Goal: Information Seeking & Learning: Learn about a topic

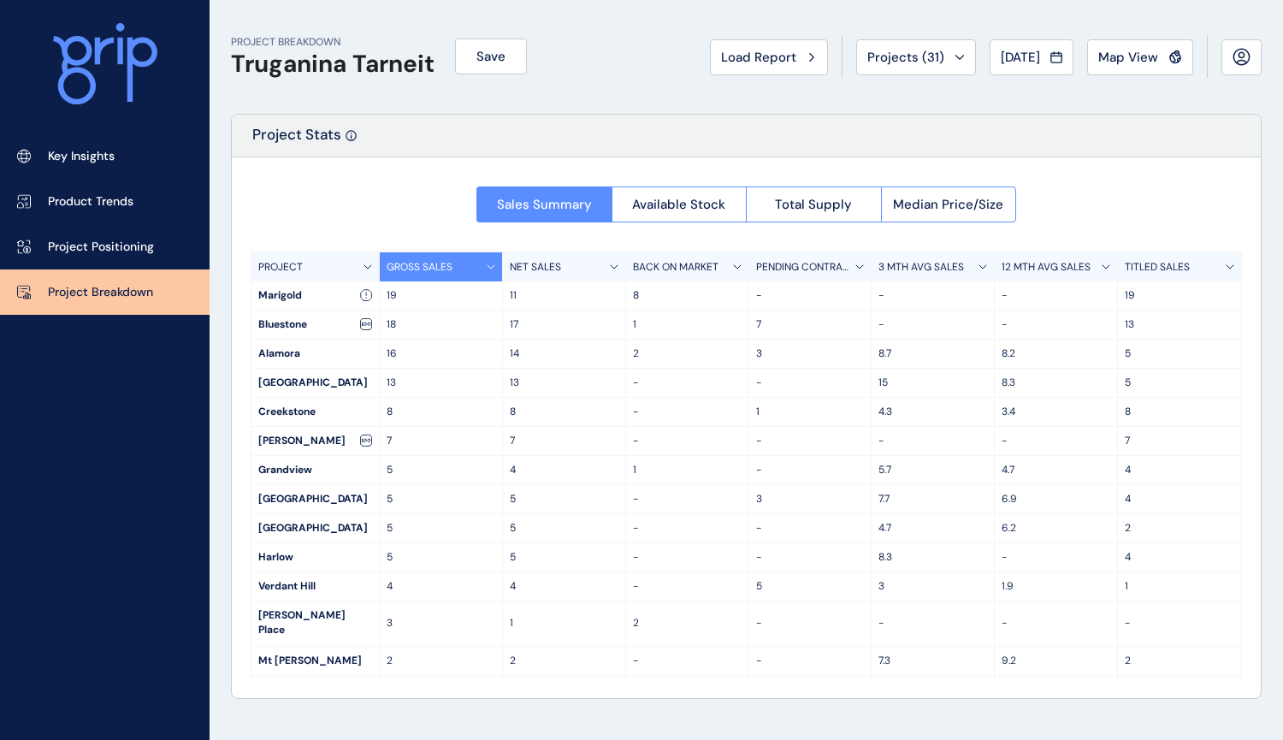
click at [610, 265] on icon at bounding box center [614, 266] width 9 height 5
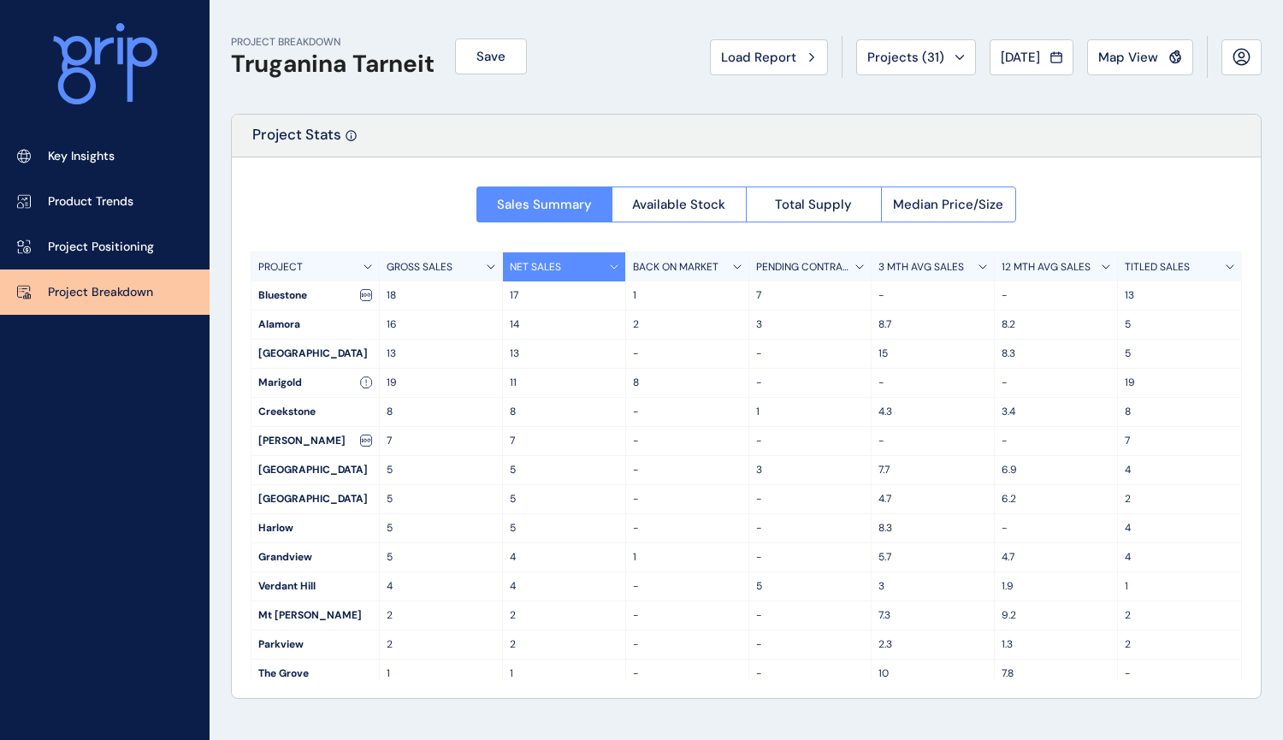
click at [730, 261] on div "BACK ON MARKET" at bounding box center [687, 266] width 123 height 29
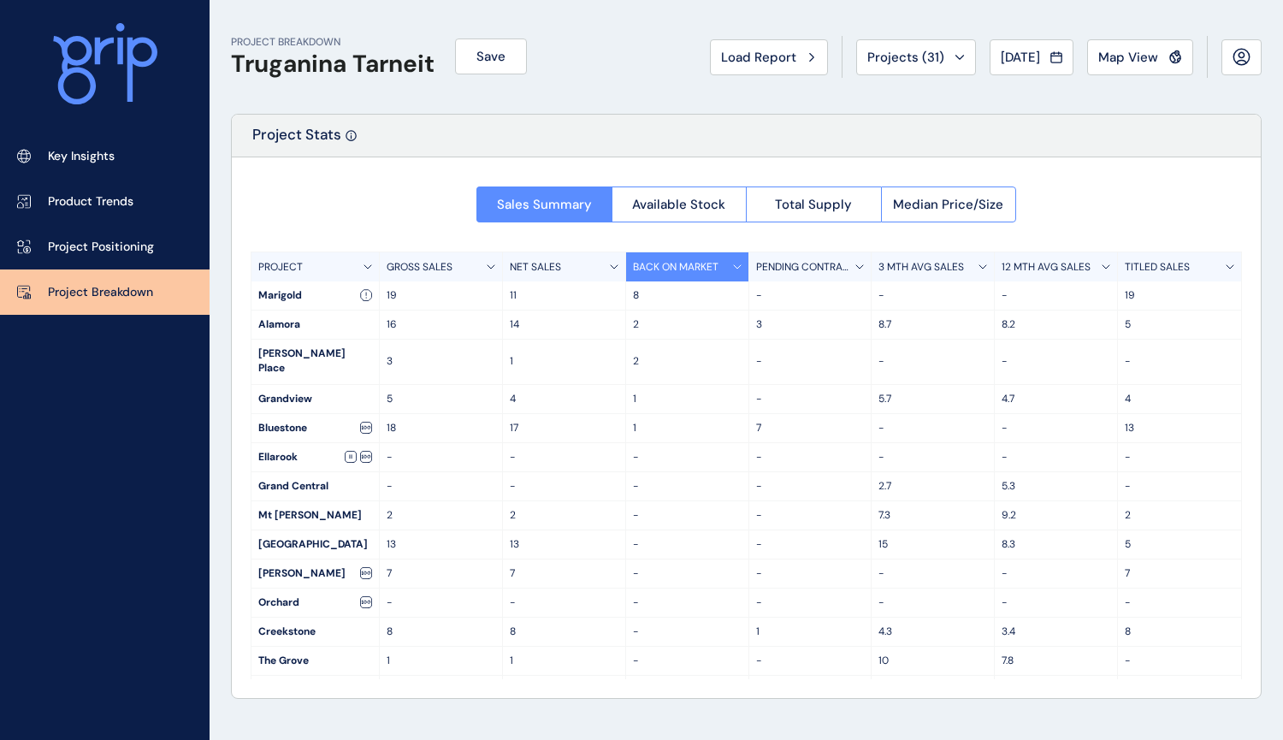
click at [580, 264] on div "NET SALES" at bounding box center [564, 266] width 123 height 29
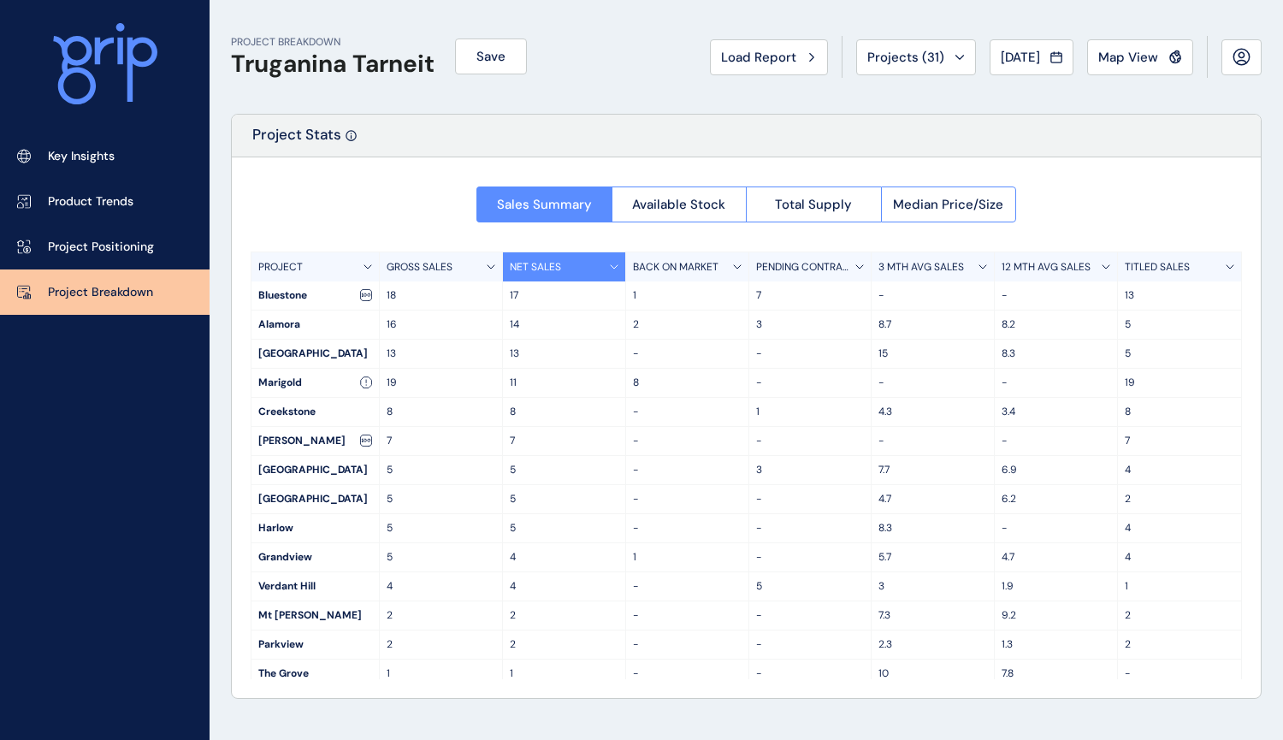
click at [454, 264] on div "GROSS SALES" at bounding box center [441, 266] width 123 height 29
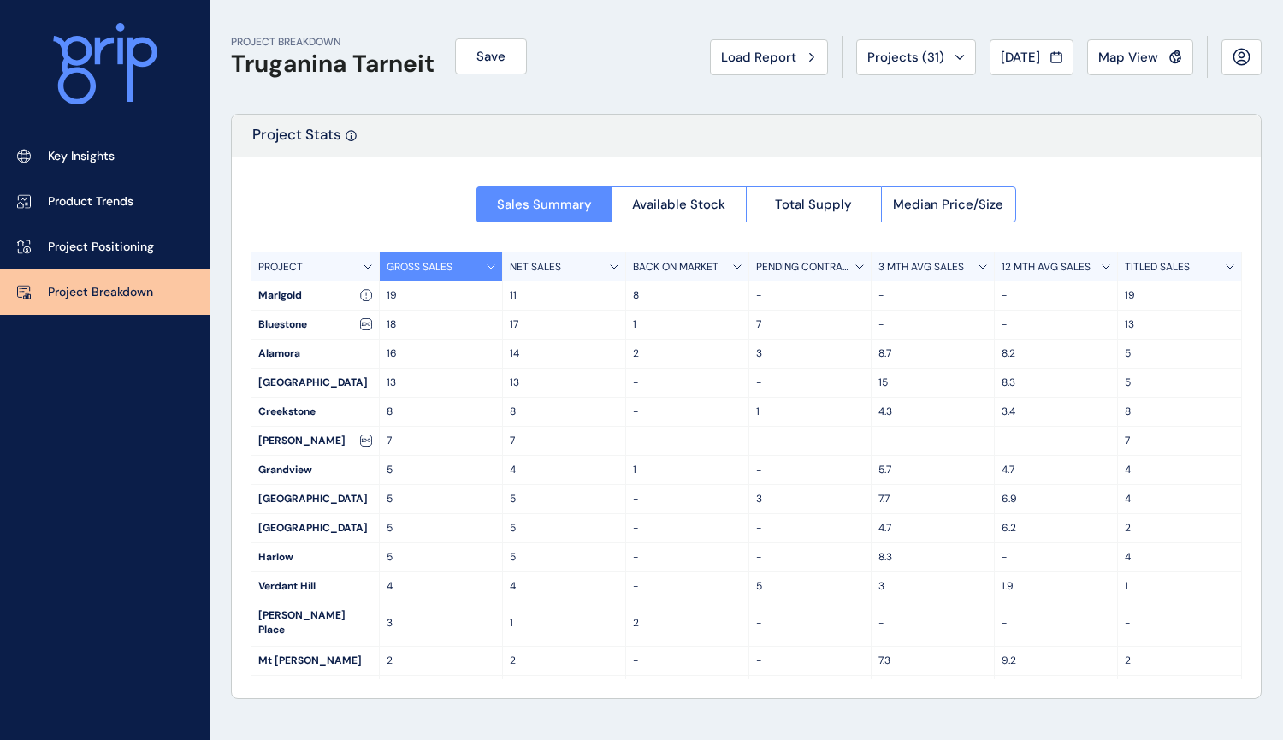
click at [950, 265] on p "3 MTH AVG SALES" at bounding box center [921, 267] width 86 height 15
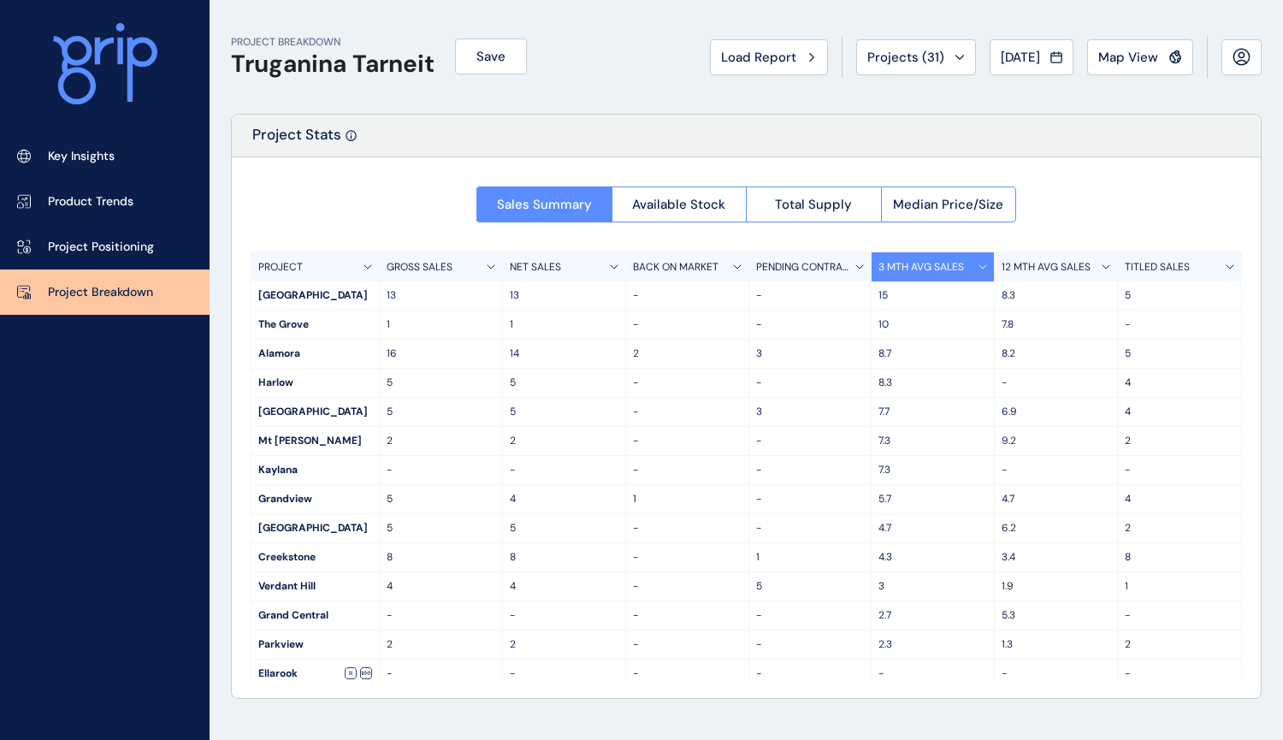
click at [890, 385] on p "8.3" at bounding box center [932, 382] width 109 height 15
click at [941, 203] on span "Median Price/Size" at bounding box center [948, 204] width 110 height 17
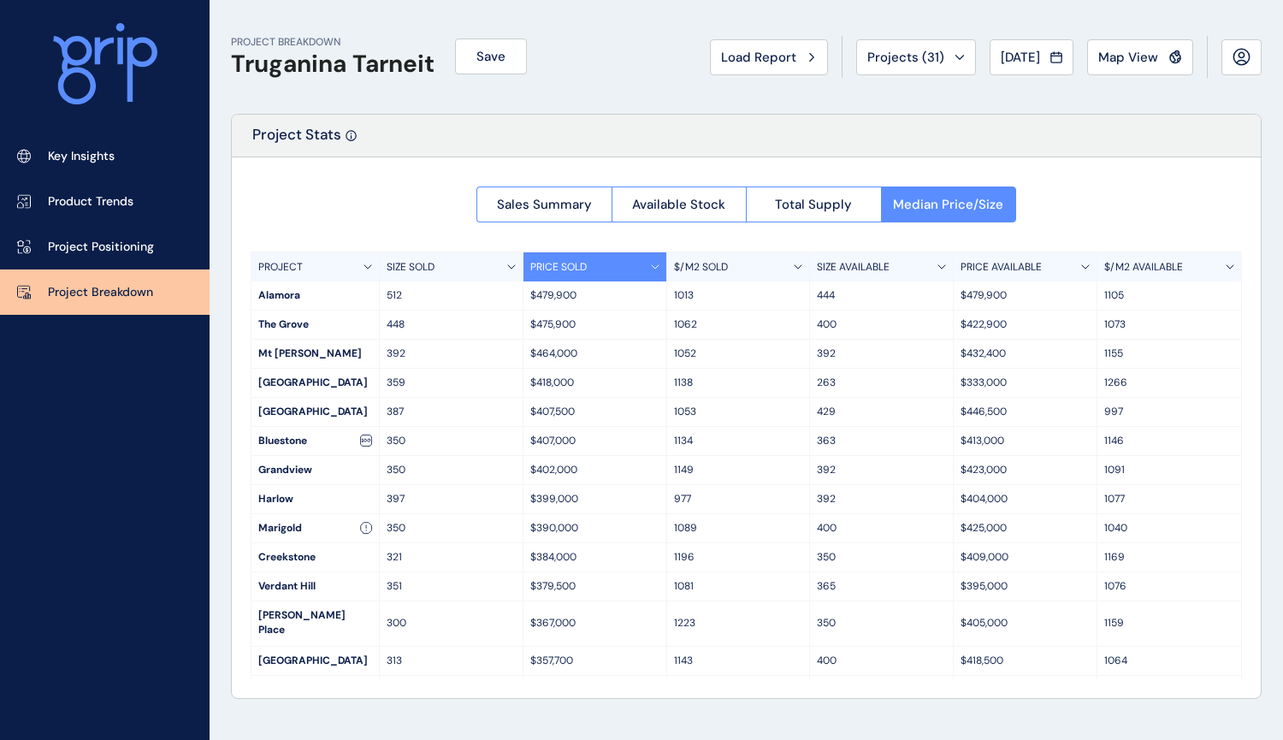
click at [786, 267] on div "$/M2 SOLD" at bounding box center [739, 266] width 144 height 29
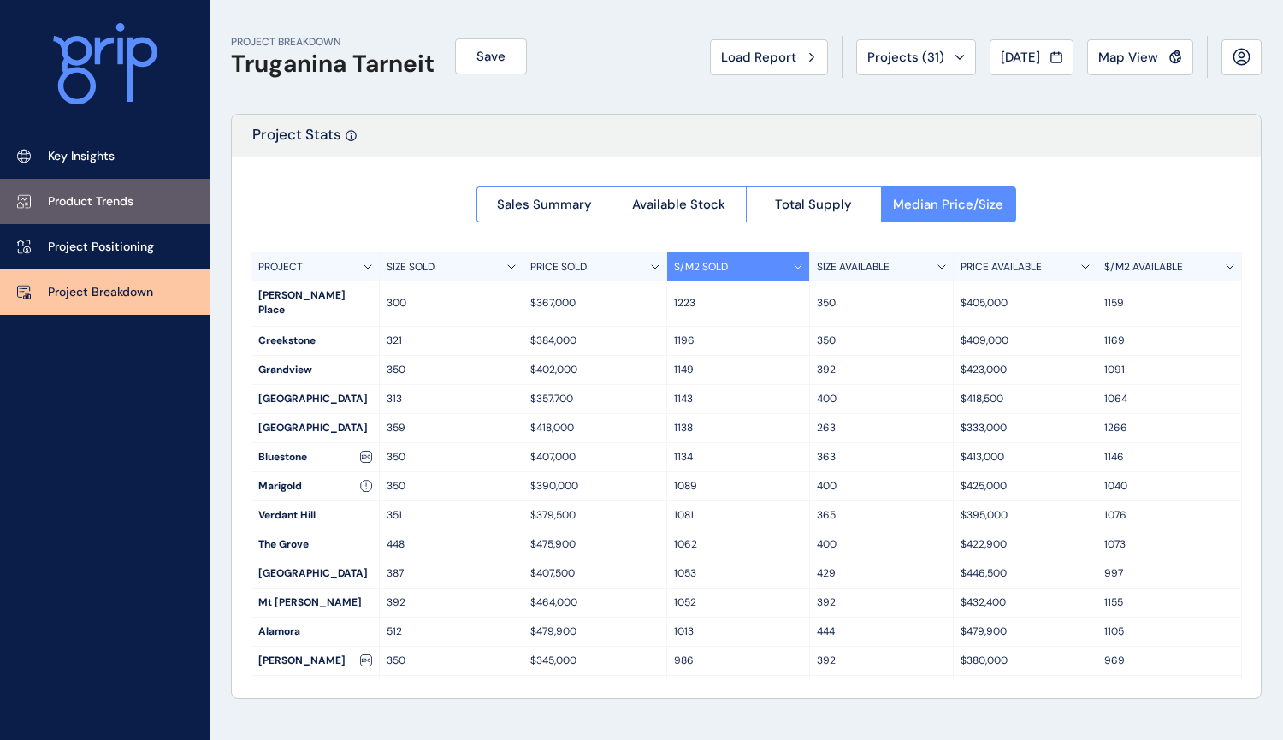
drag, startPoint x: 67, startPoint y: 197, endPoint x: 86, endPoint y: 198, distance: 19.7
click at [67, 197] on p "Product Trends" at bounding box center [91, 201] width 86 height 17
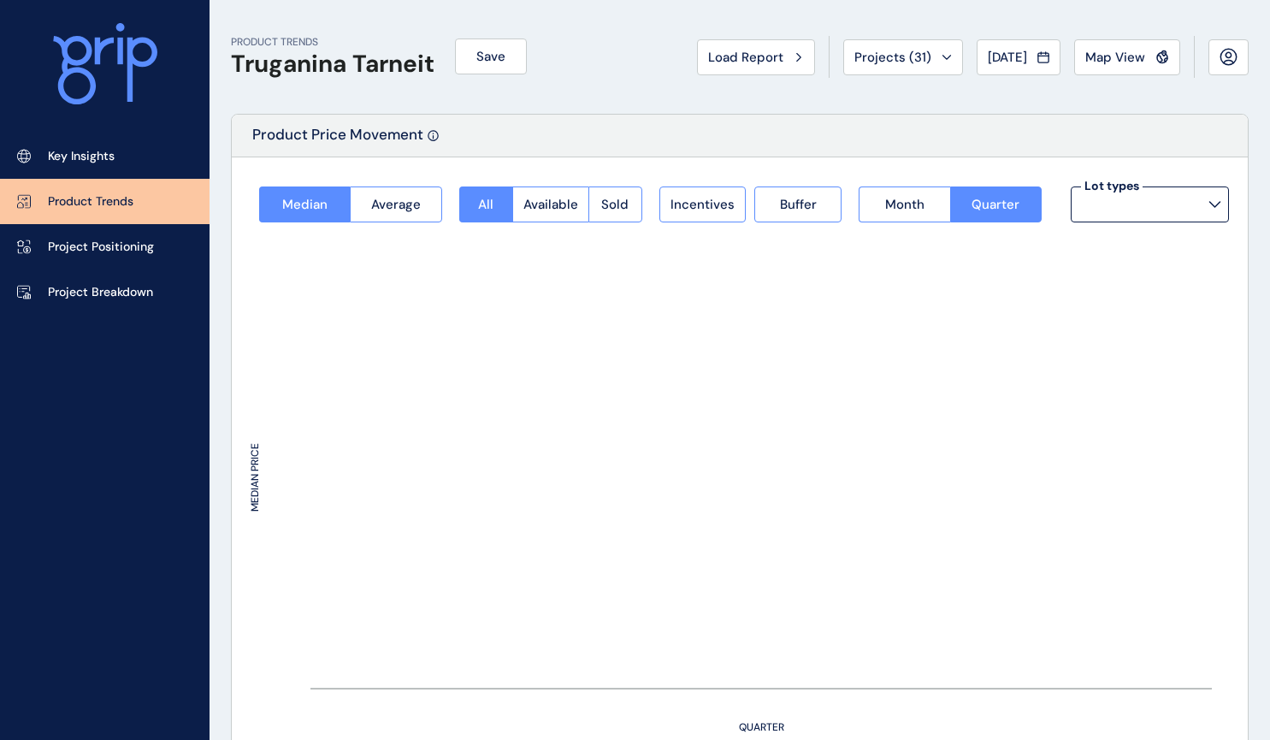
type input "**********"
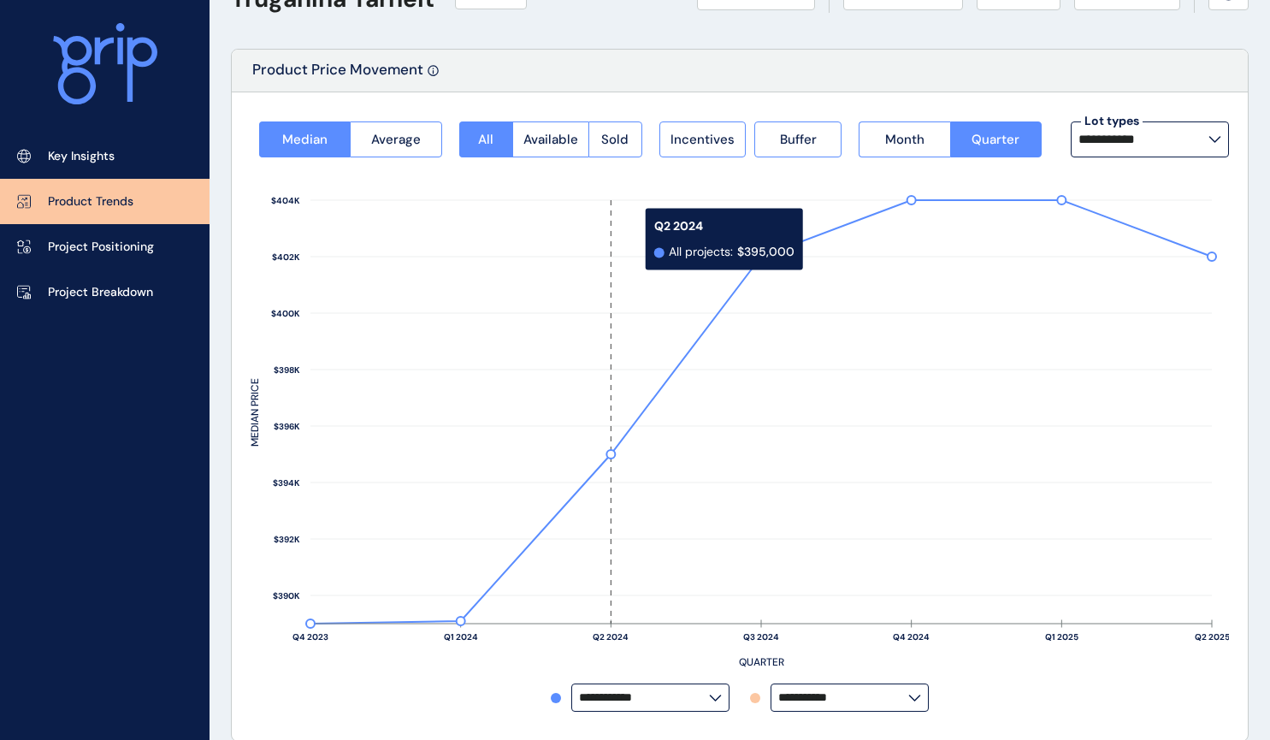
scroll to position [86, 0]
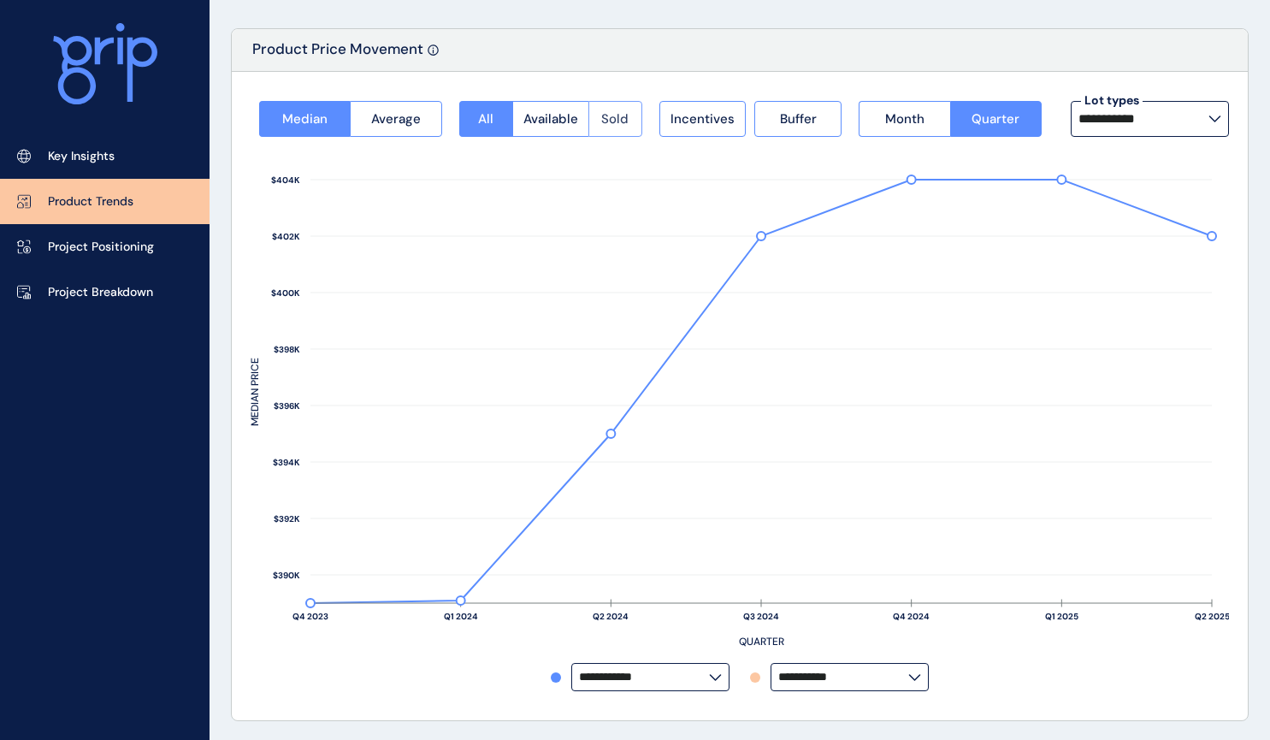
click at [616, 110] on span "Sold" at bounding box center [614, 118] width 27 height 17
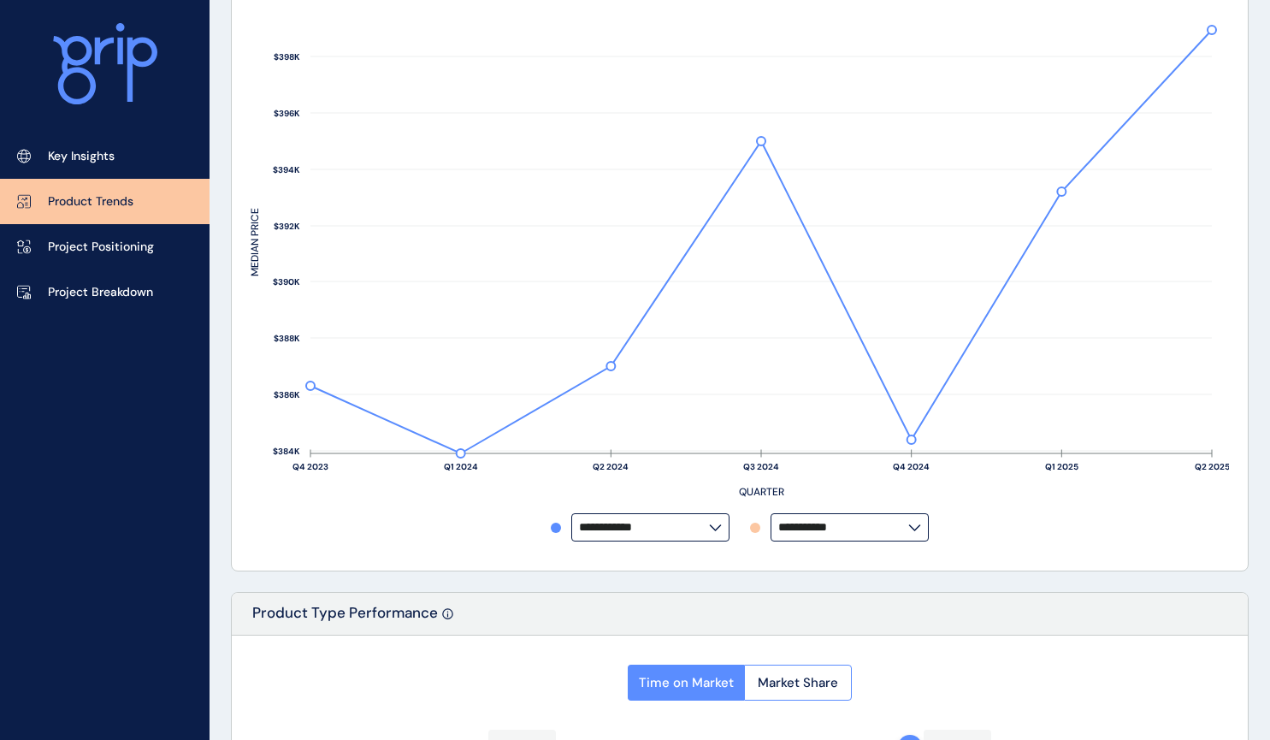
scroll to position [0, 0]
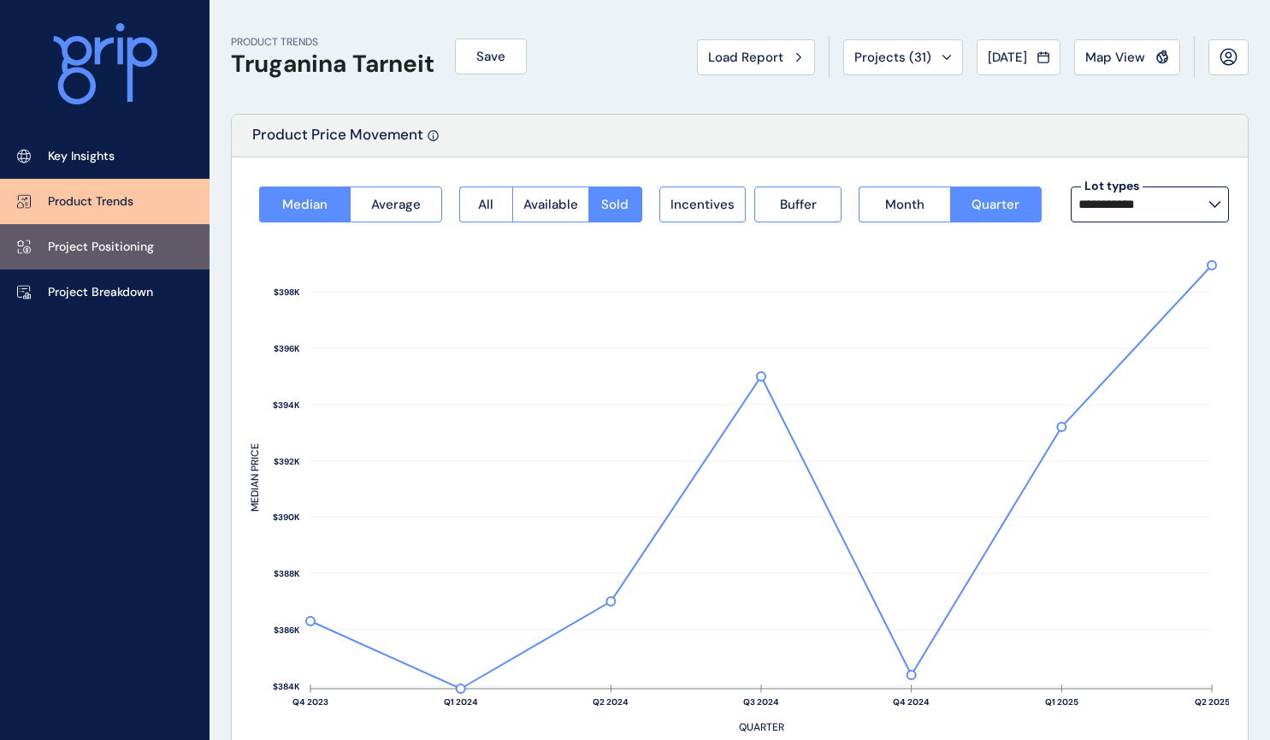
click at [95, 239] on p "Project Positioning" at bounding box center [101, 247] width 106 height 17
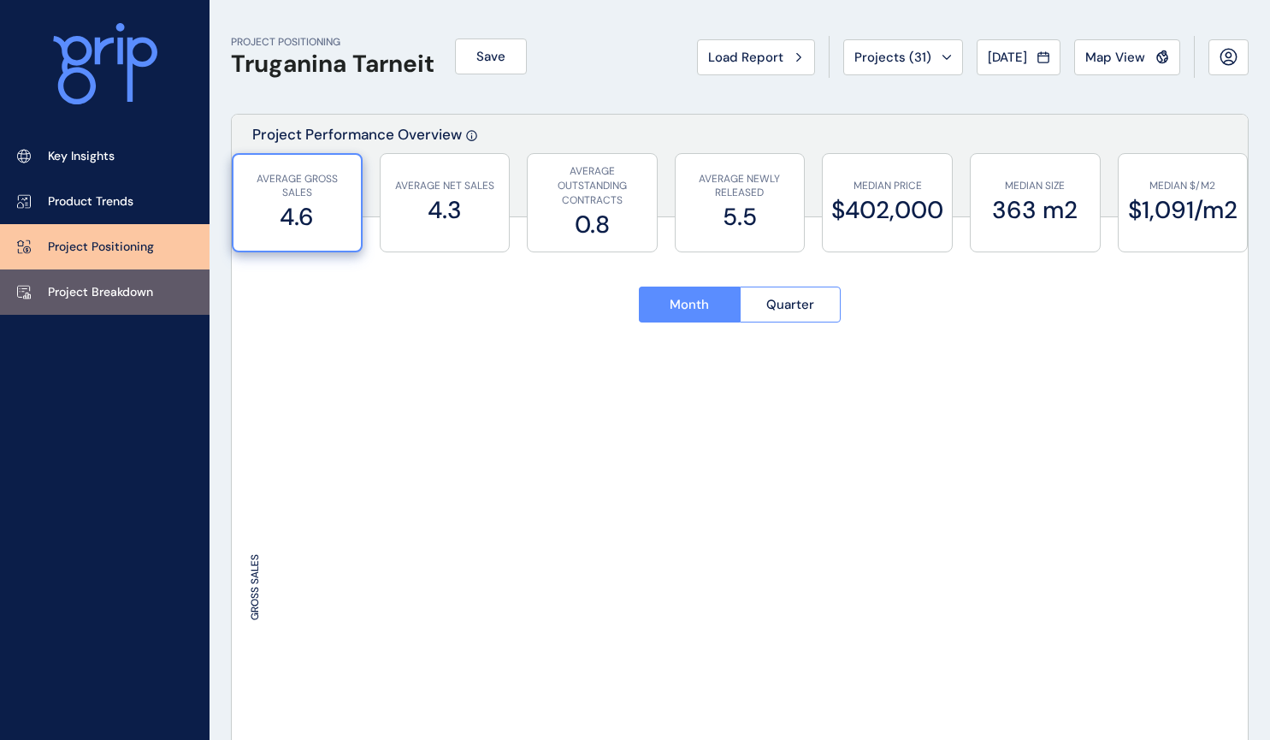
type input "********"
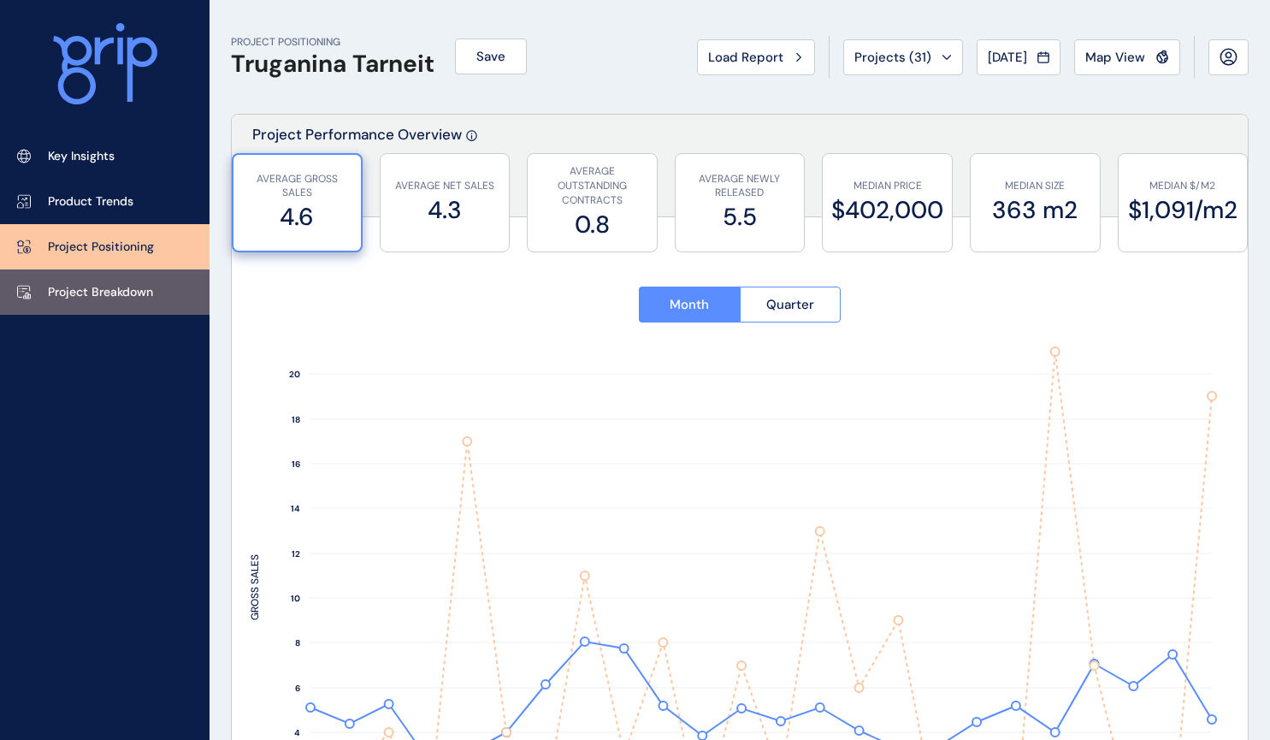
click at [128, 292] on p "Project Breakdown" at bounding box center [100, 292] width 105 height 17
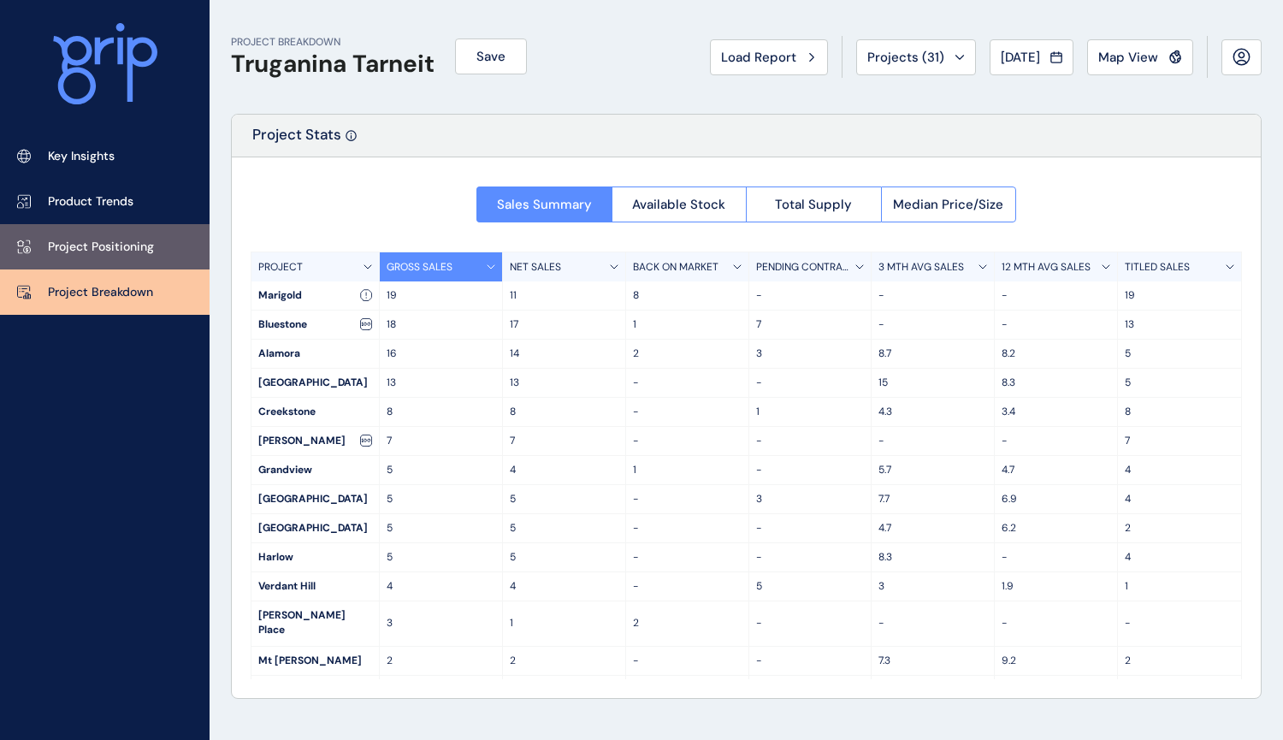
click at [128, 252] on p "Project Positioning" at bounding box center [101, 247] width 106 height 17
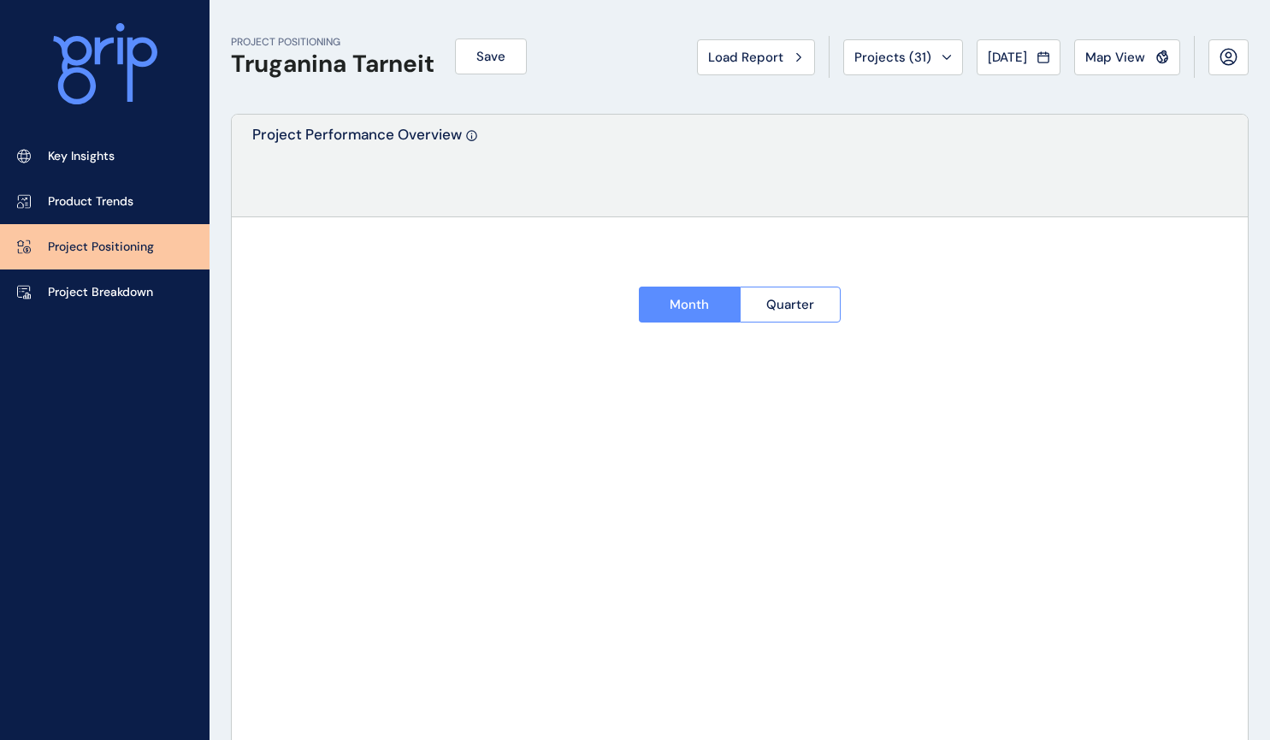
type input "********"
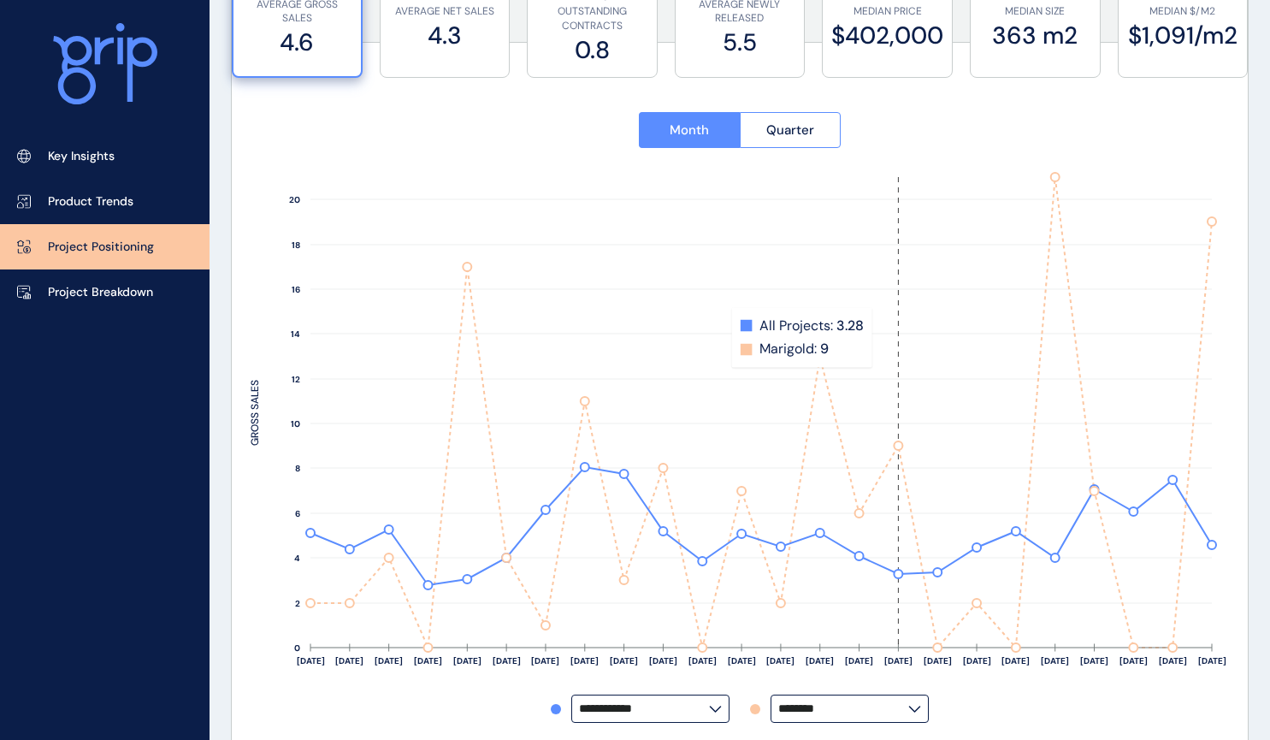
scroll to position [345, 0]
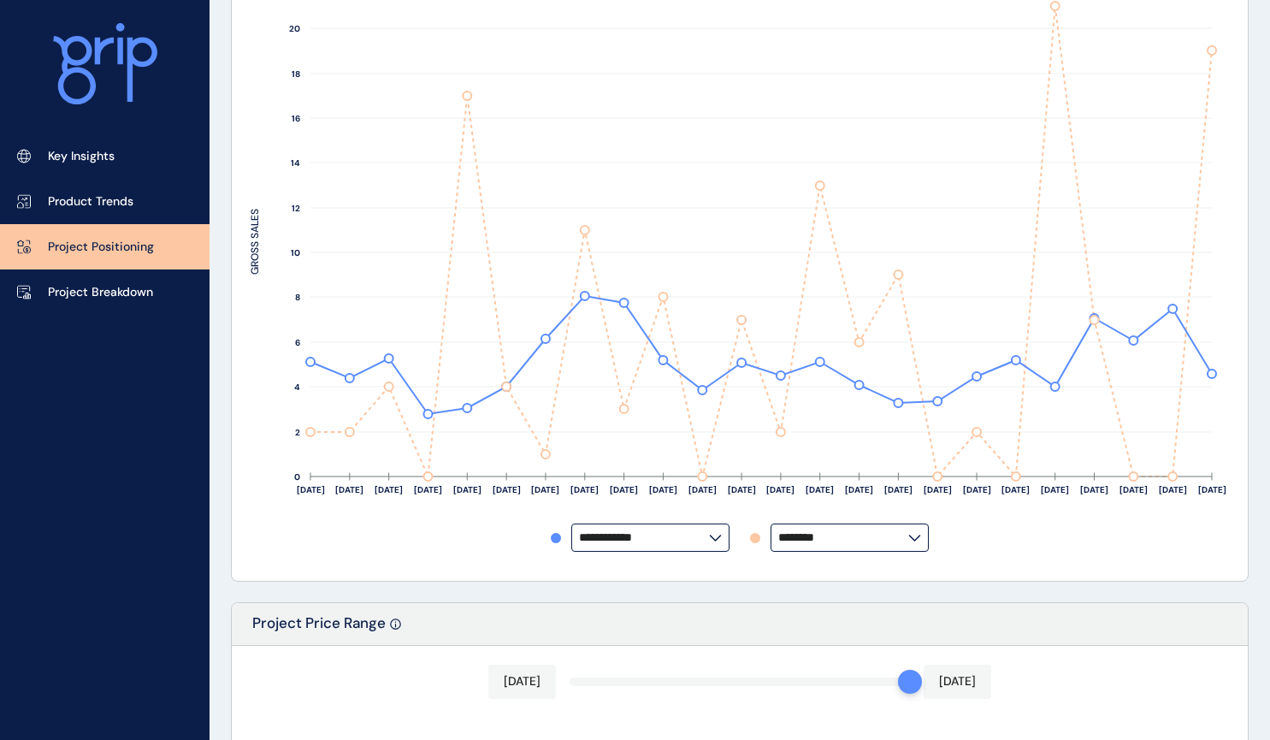
click at [700, 541] on input "**********" at bounding box center [644, 537] width 130 height 13
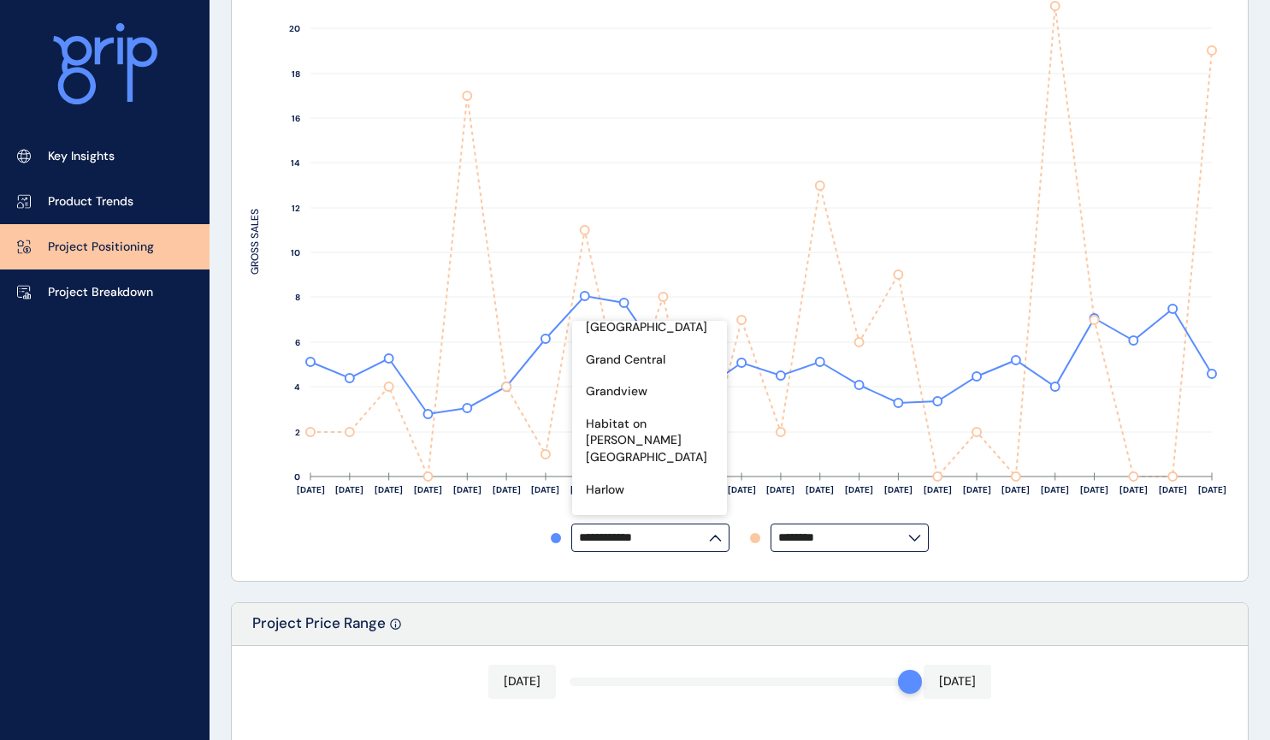
scroll to position [307, 0]
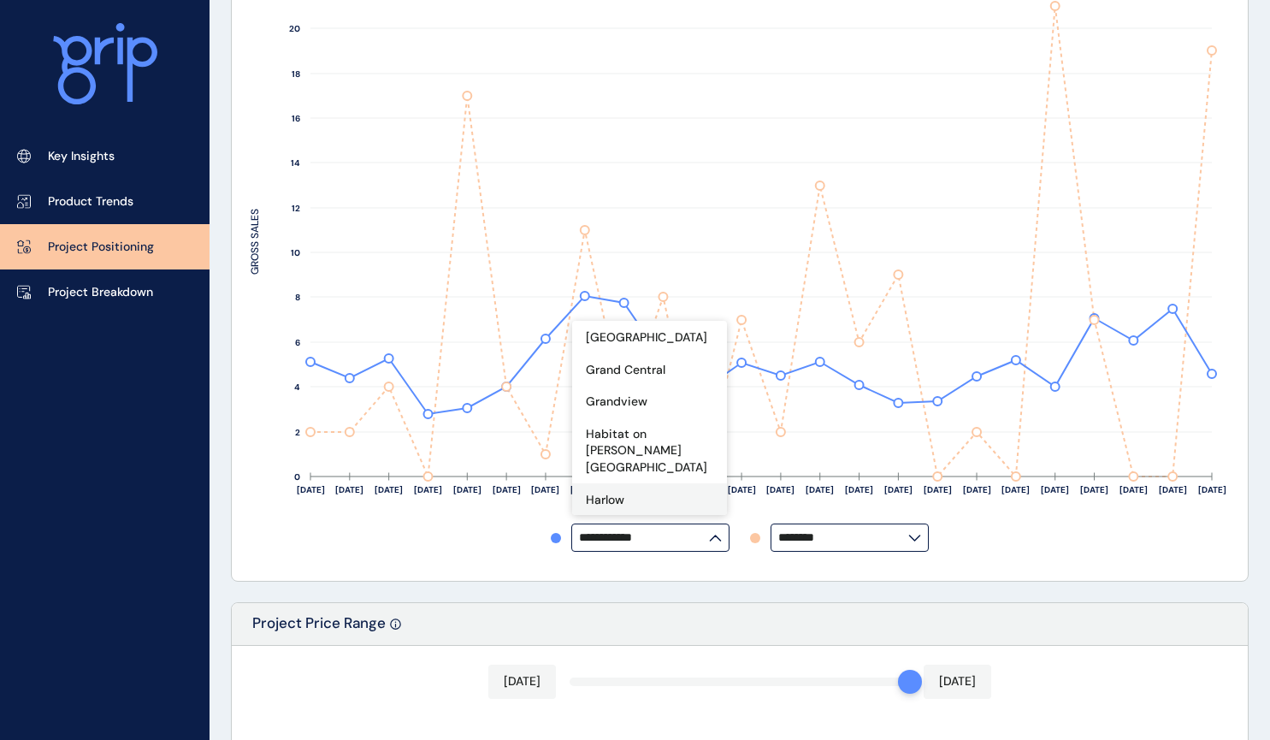
click at [617, 492] on p "Harlow" at bounding box center [605, 500] width 38 height 17
type input "******"
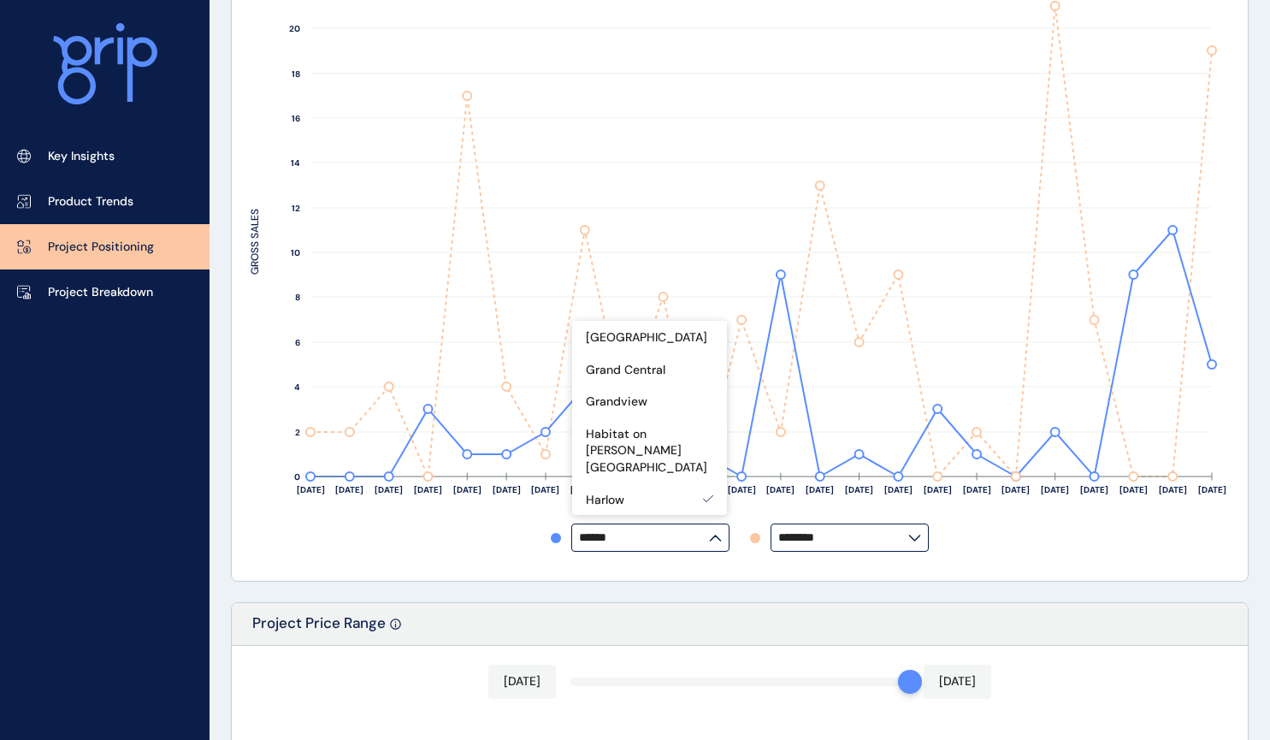
click at [900, 544] on input "********" at bounding box center [843, 537] width 130 height 13
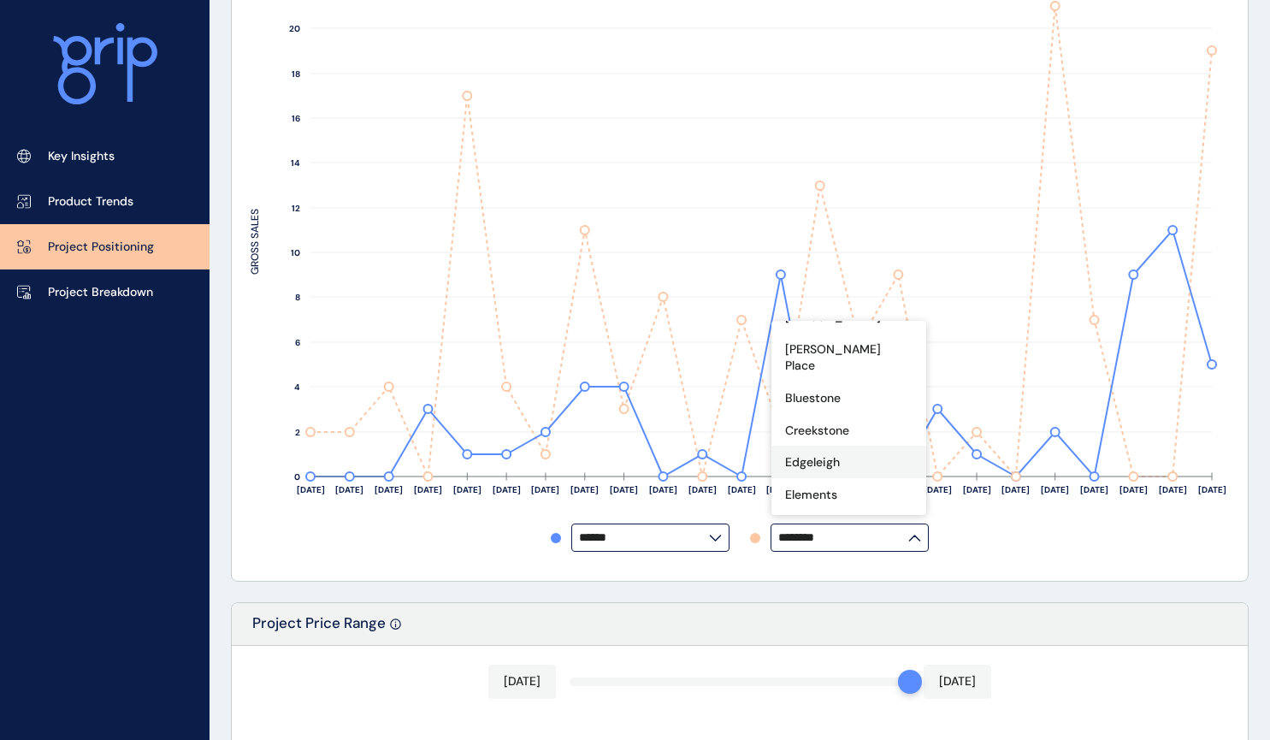
scroll to position [0, 0]
click at [847, 467] on div "Bluestone" at bounding box center [848, 483] width 155 height 32
type input "*********"
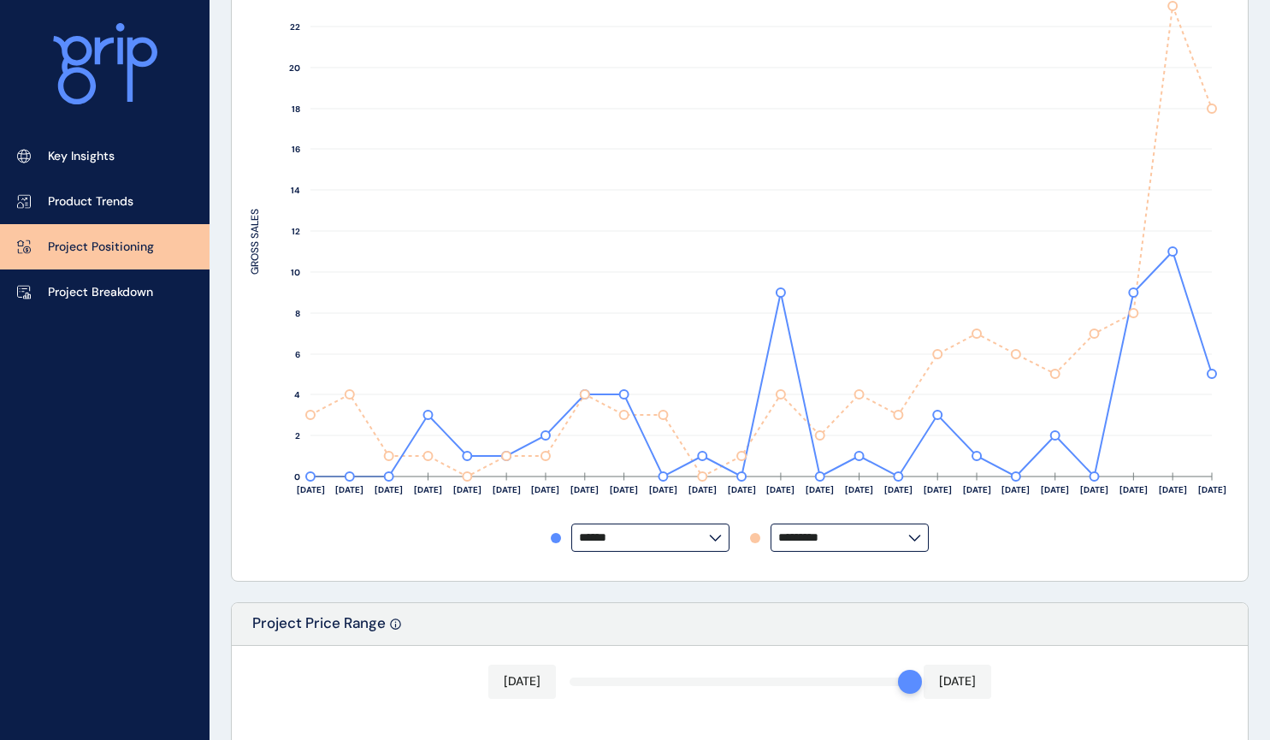
click at [1087, 540] on div "****** *********" at bounding box center [740, 537] width 978 height 28
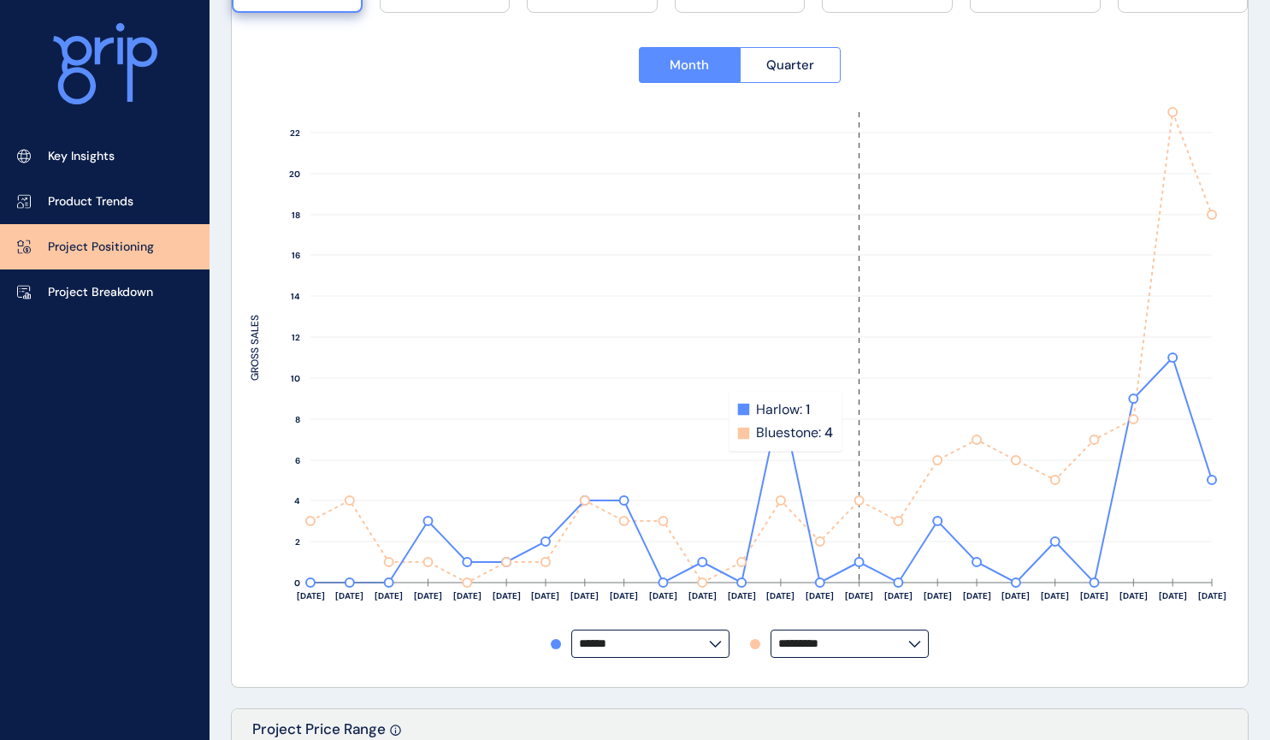
scroll to position [260, 0]
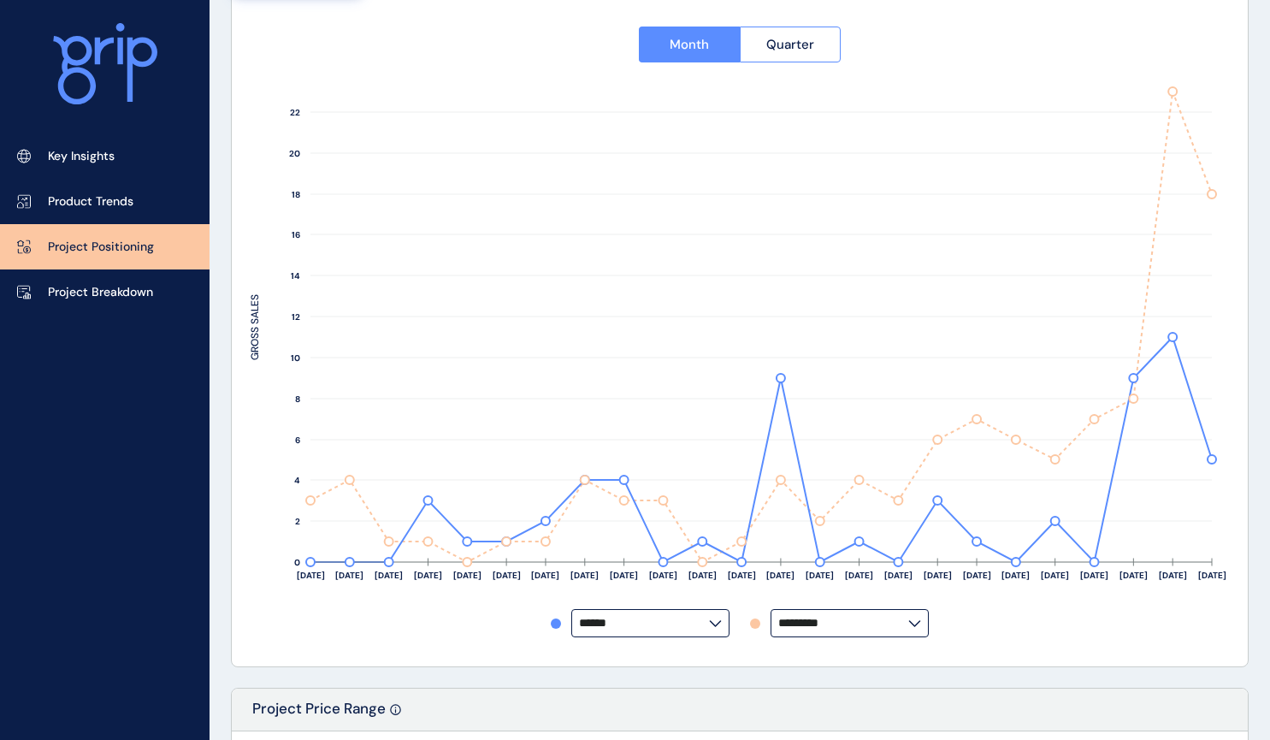
click at [916, 623] on icon at bounding box center [915, 622] width 10 height 5
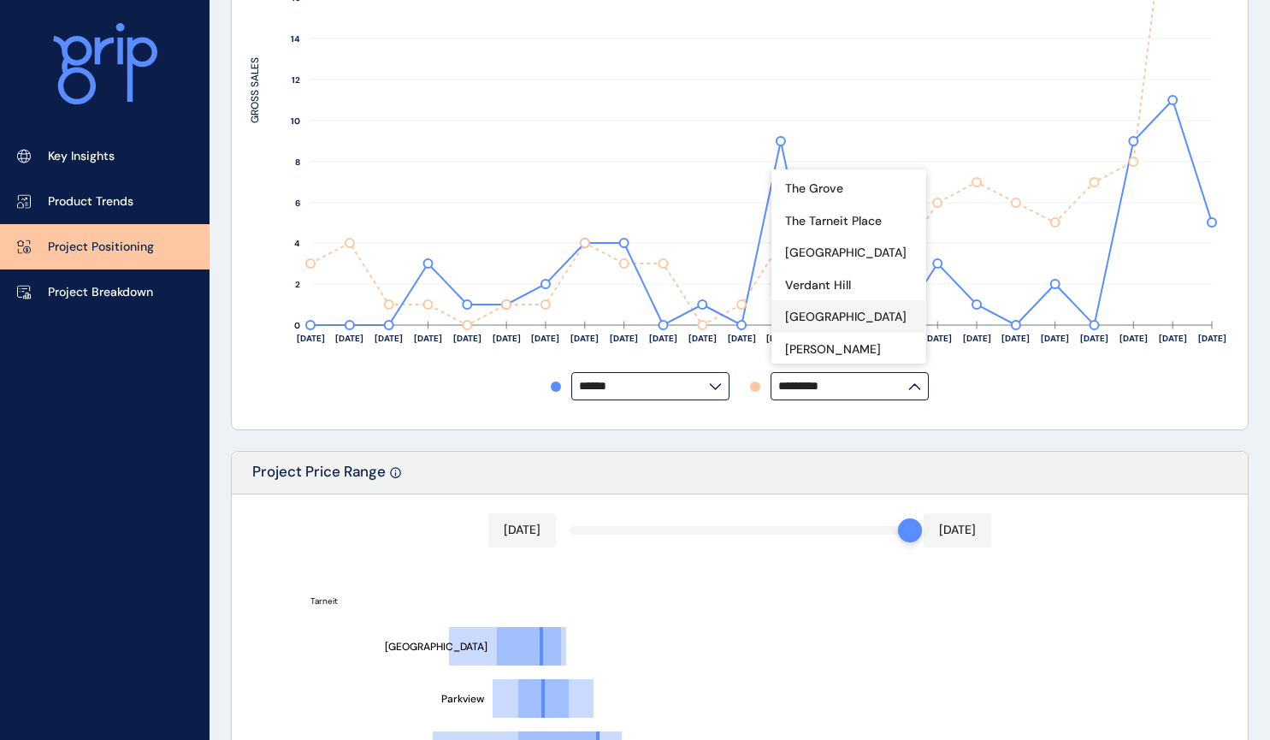
scroll to position [517, 0]
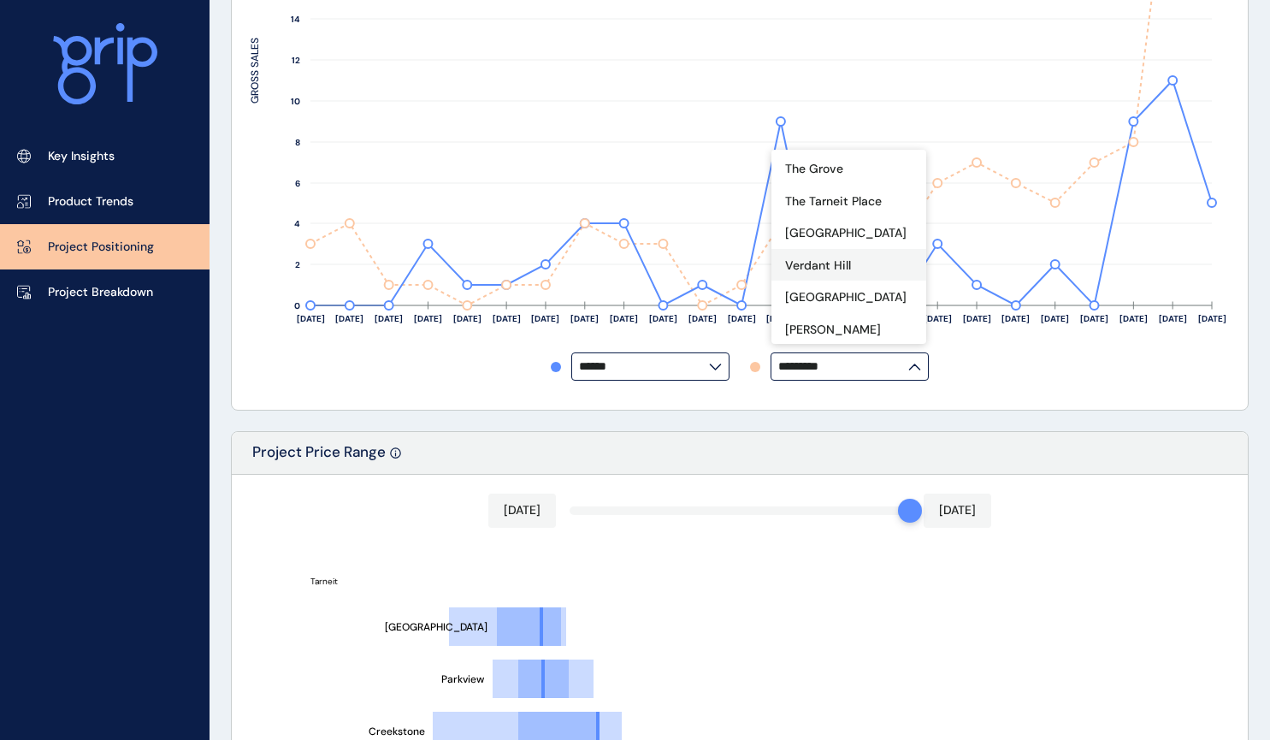
click at [833, 256] on div "Verdant Hill" at bounding box center [818, 265] width 66 height 19
type input "**********"
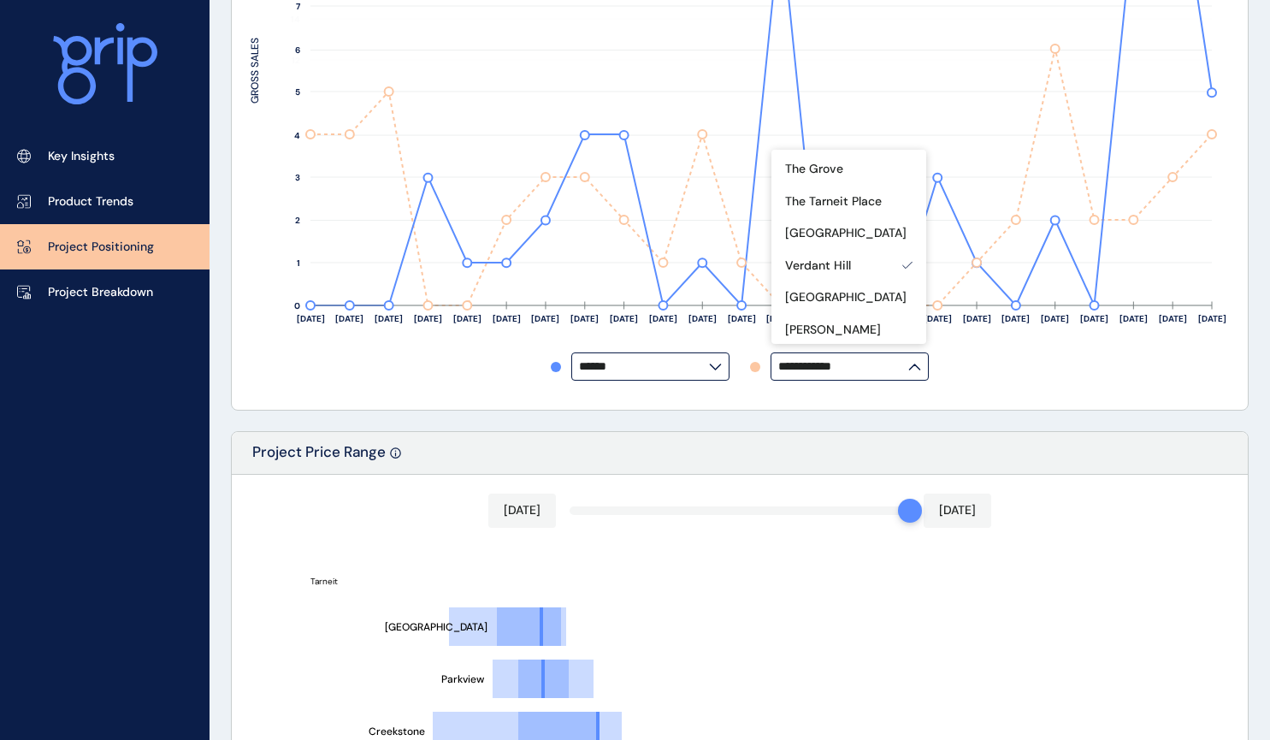
scroll to position [345, 0]
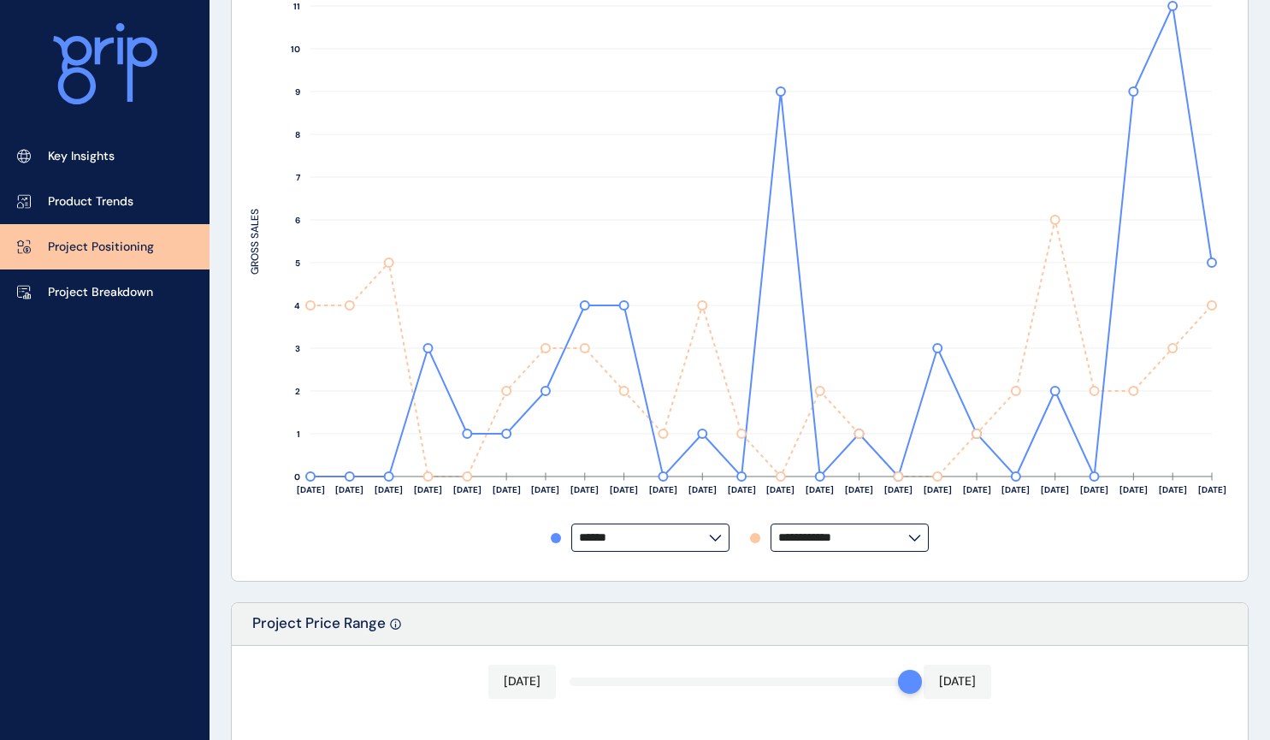
click at [1092, 538] on div "**********" at bounding box center [740, 537] width 978 height 28
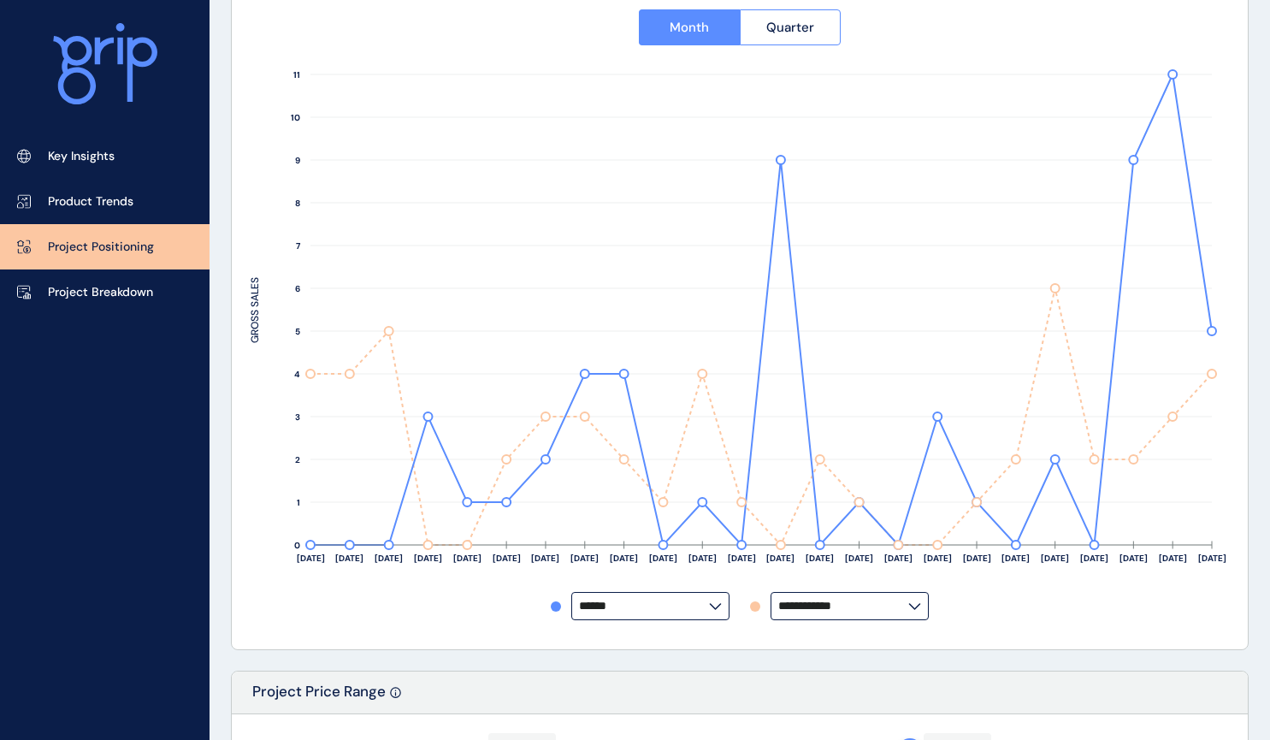
scroll to position [260, 0]
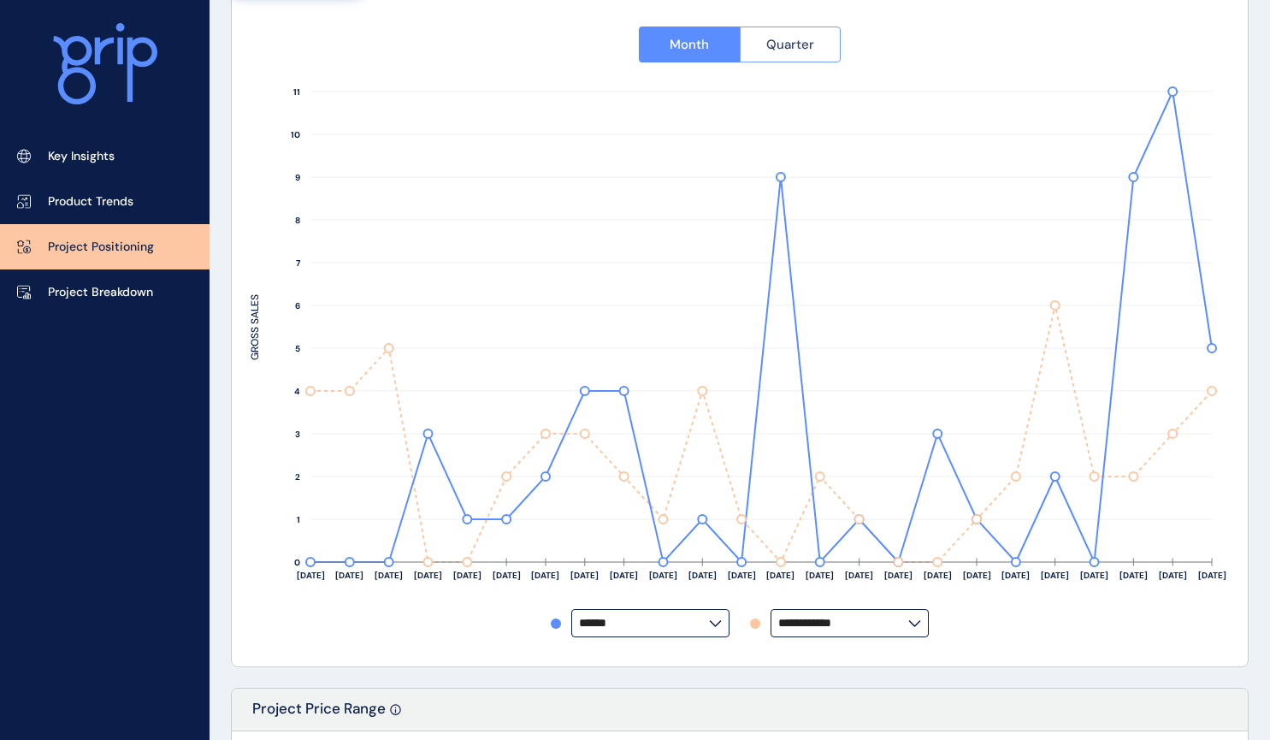
click at [764, 42] on button "Quarter" at bounding box center [791, 45] width 102 height 36
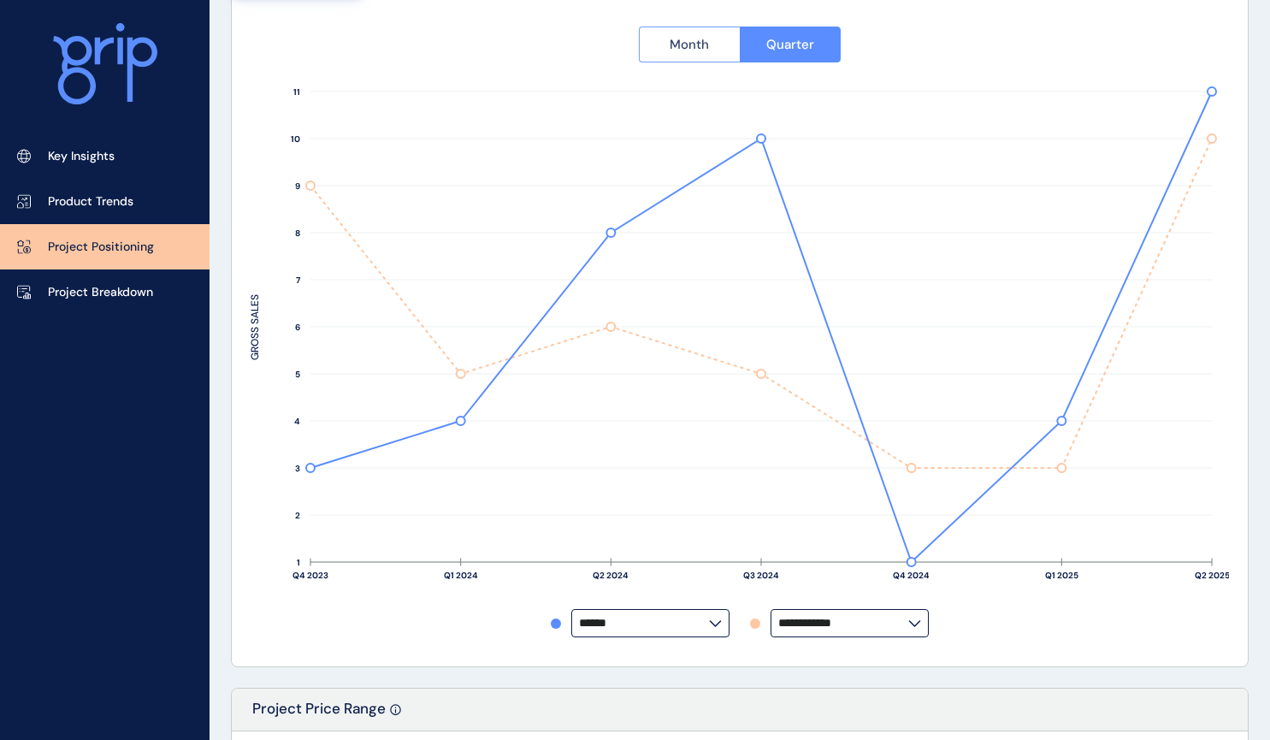
click at [697, 44] on span "Month" at bounding box center [689, 44] width 39 height 17
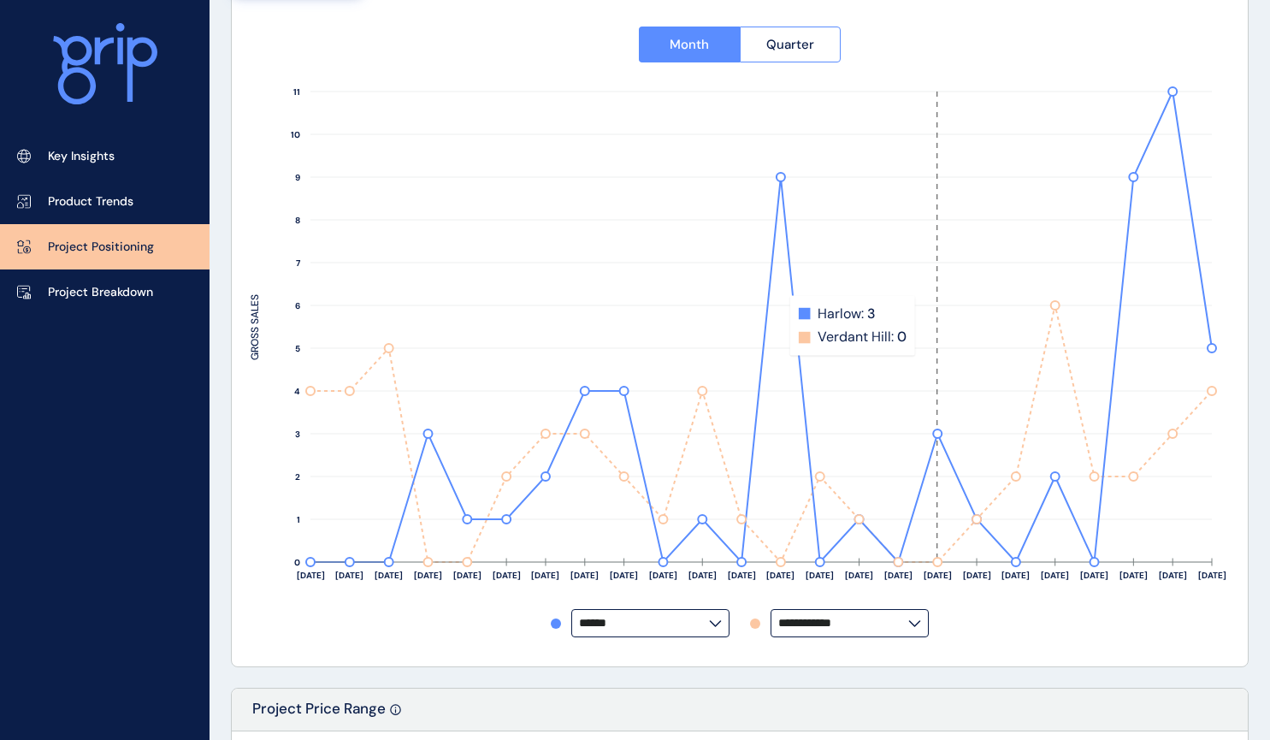
scroll to position [89, 0]
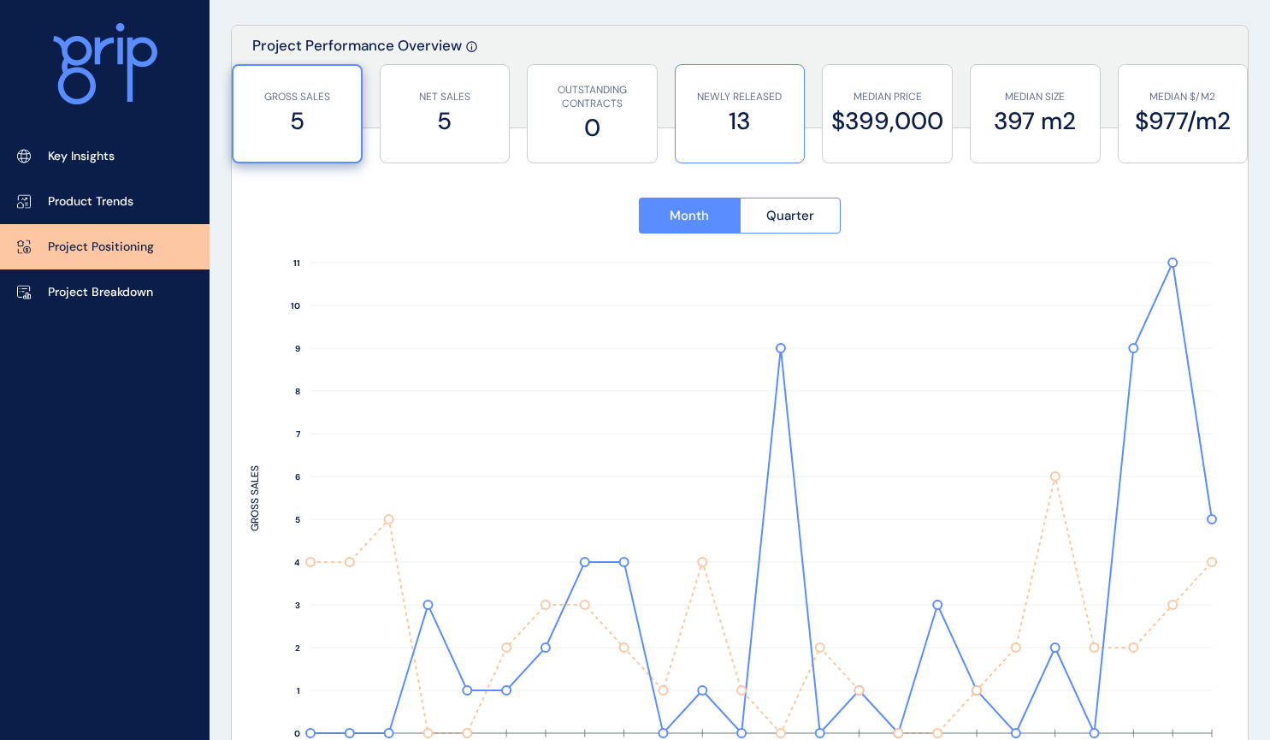
click at [701, 139] on div "NEWLY RELEASED 13" at bounding box center [739, 113] width 111 height 97
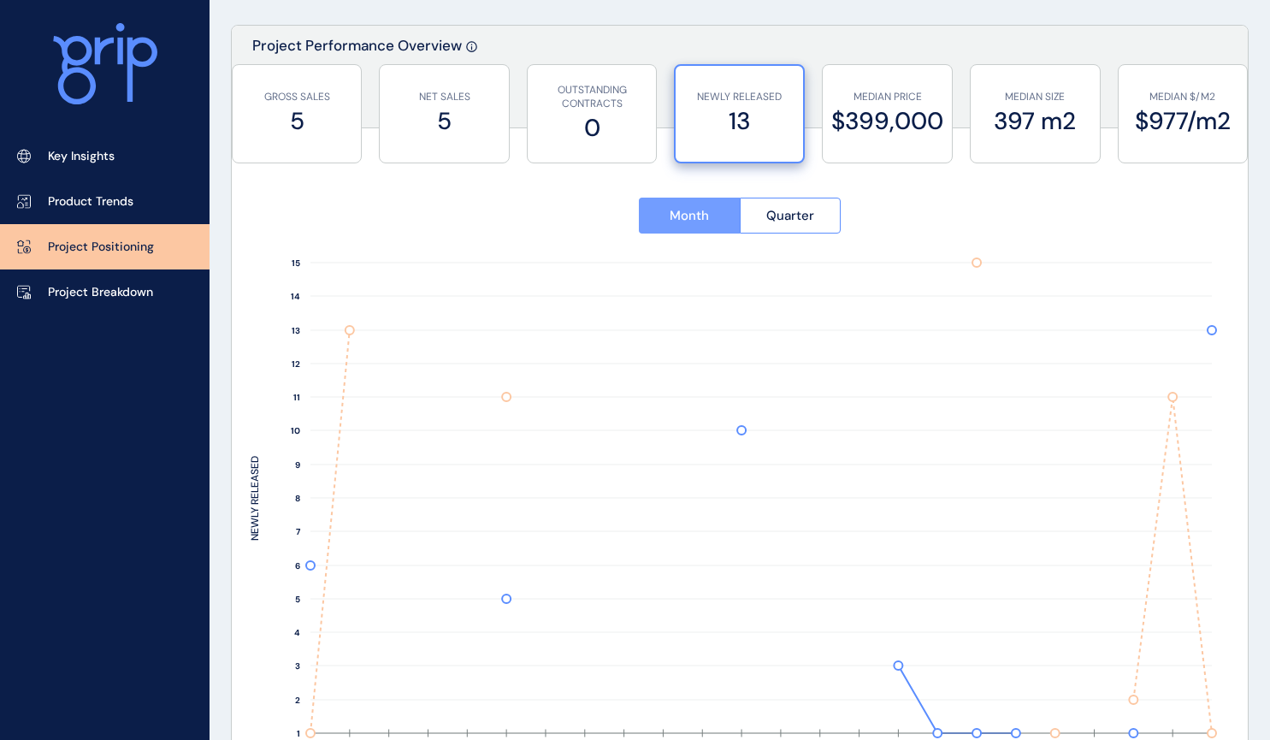
scroll to position [174, 0]
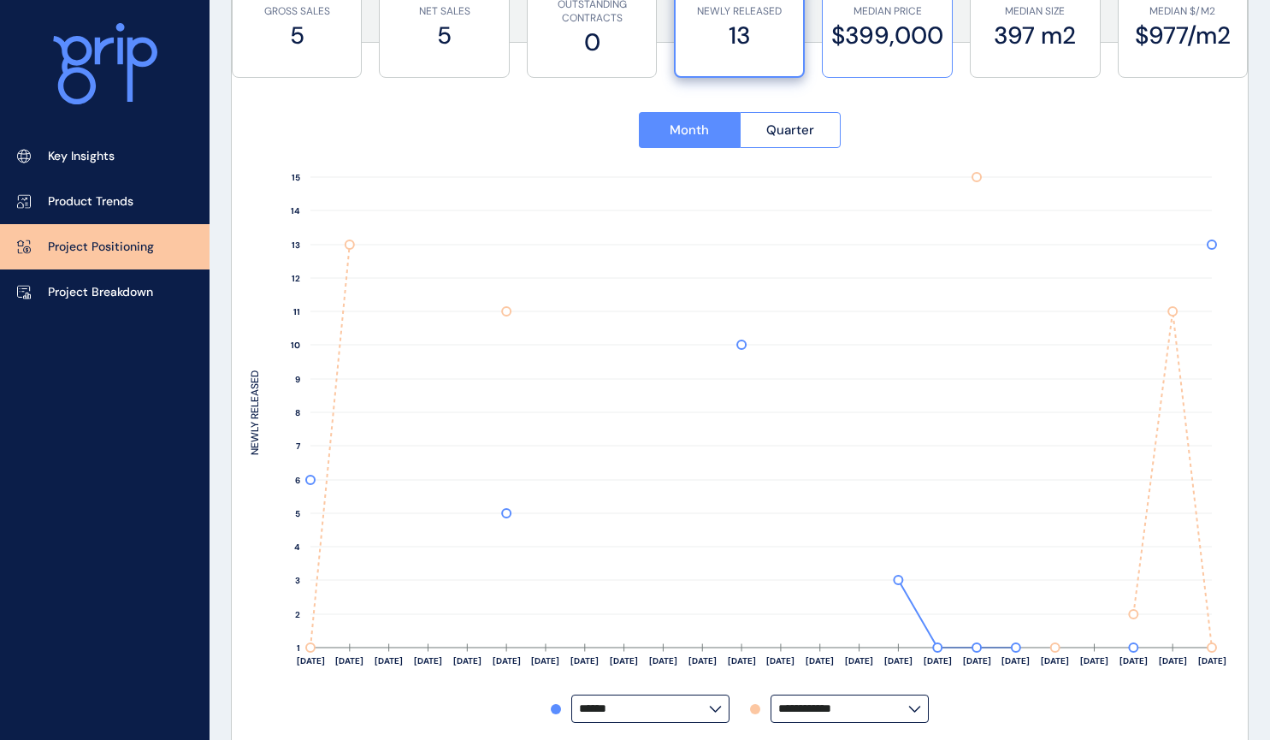
click at [901, 37] on label "$399,000" at bounding box center [887, 35] width 112 height 33
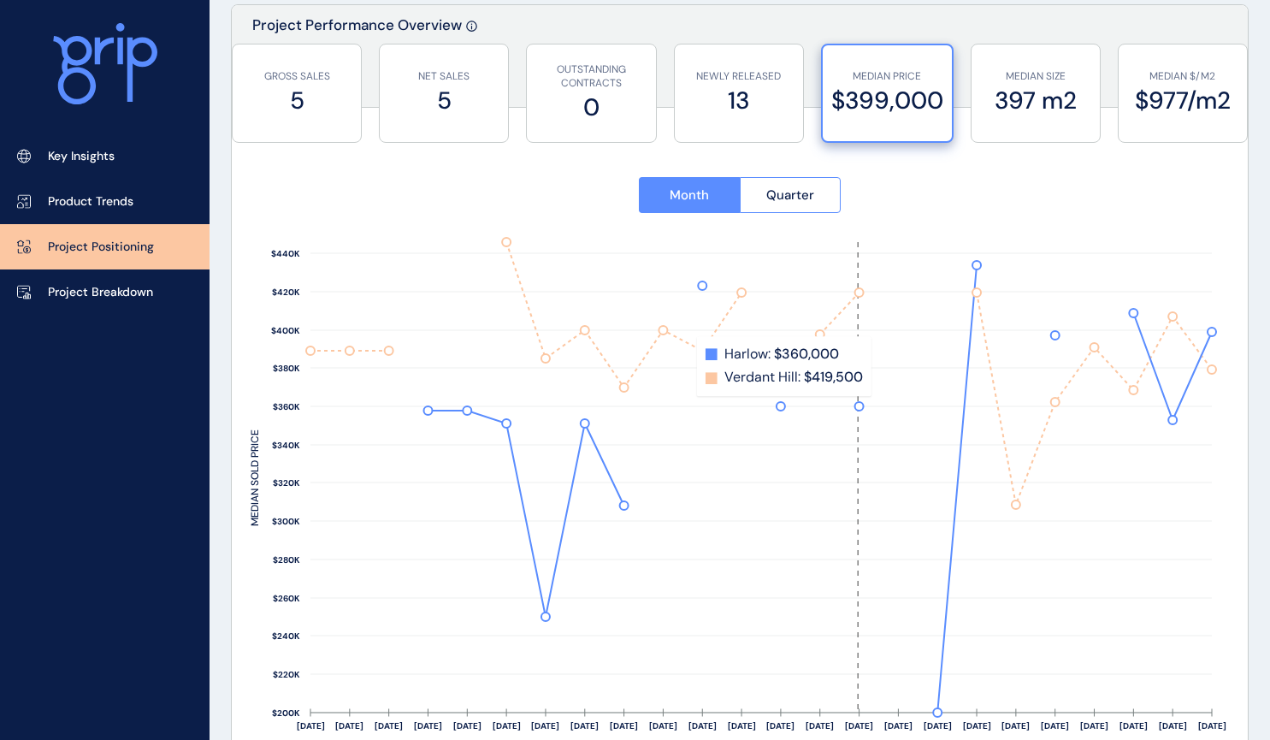
scroll to position [89, 0]
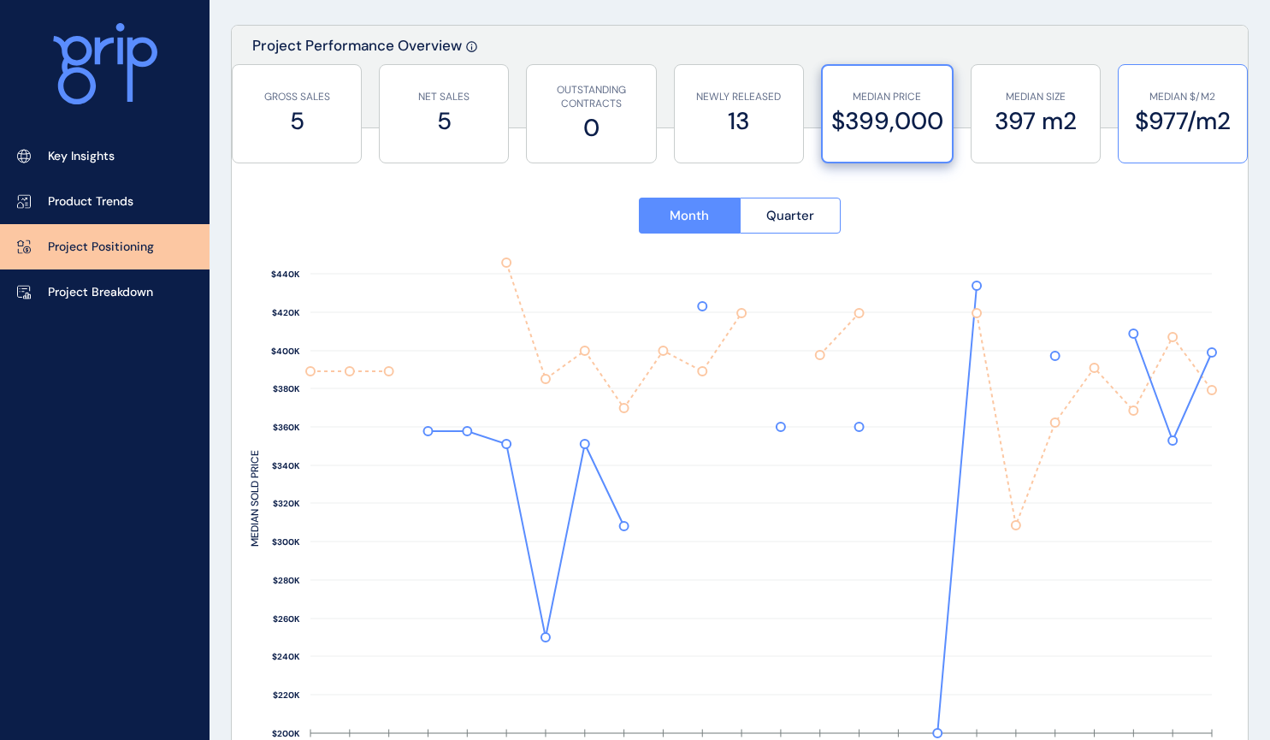
click at [1140, 133] on label "$977/m2" at bounding box center [1182, 120] width 111 height 33
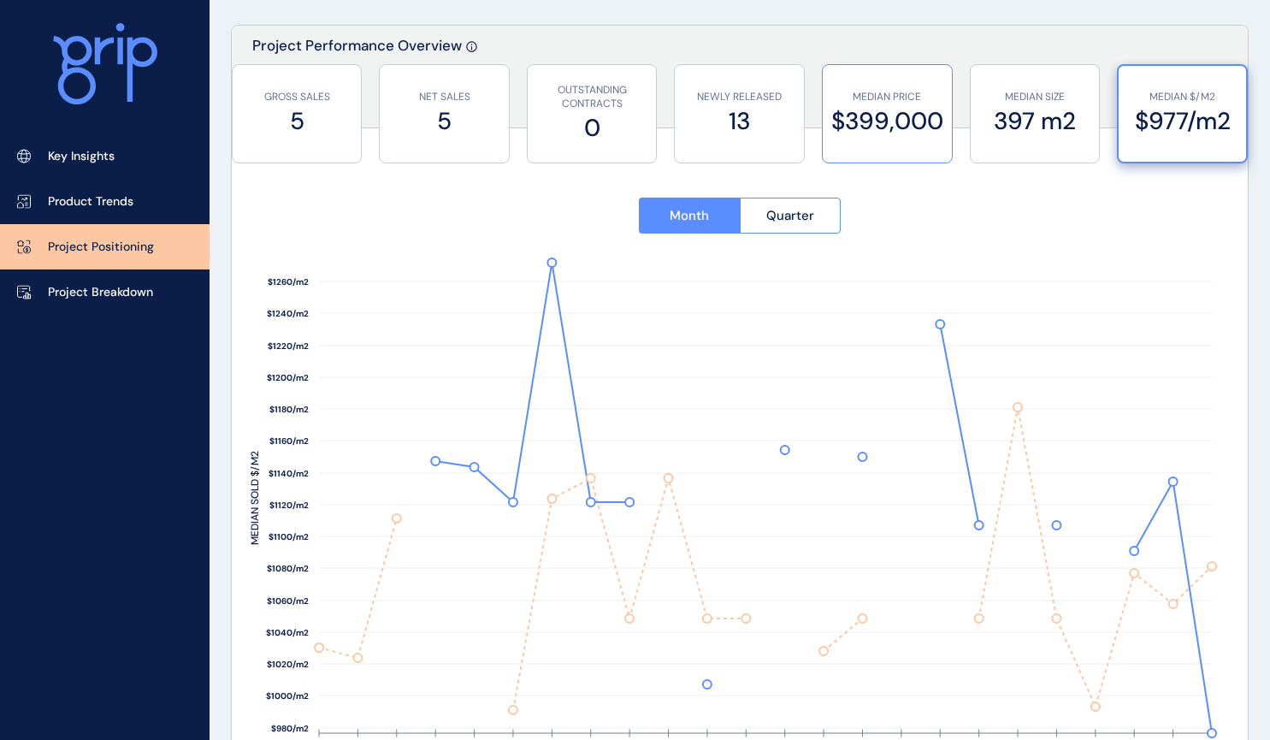
click at [896, 111] on label "$399,000" at bounding box center [887, 120] width 112 height 33
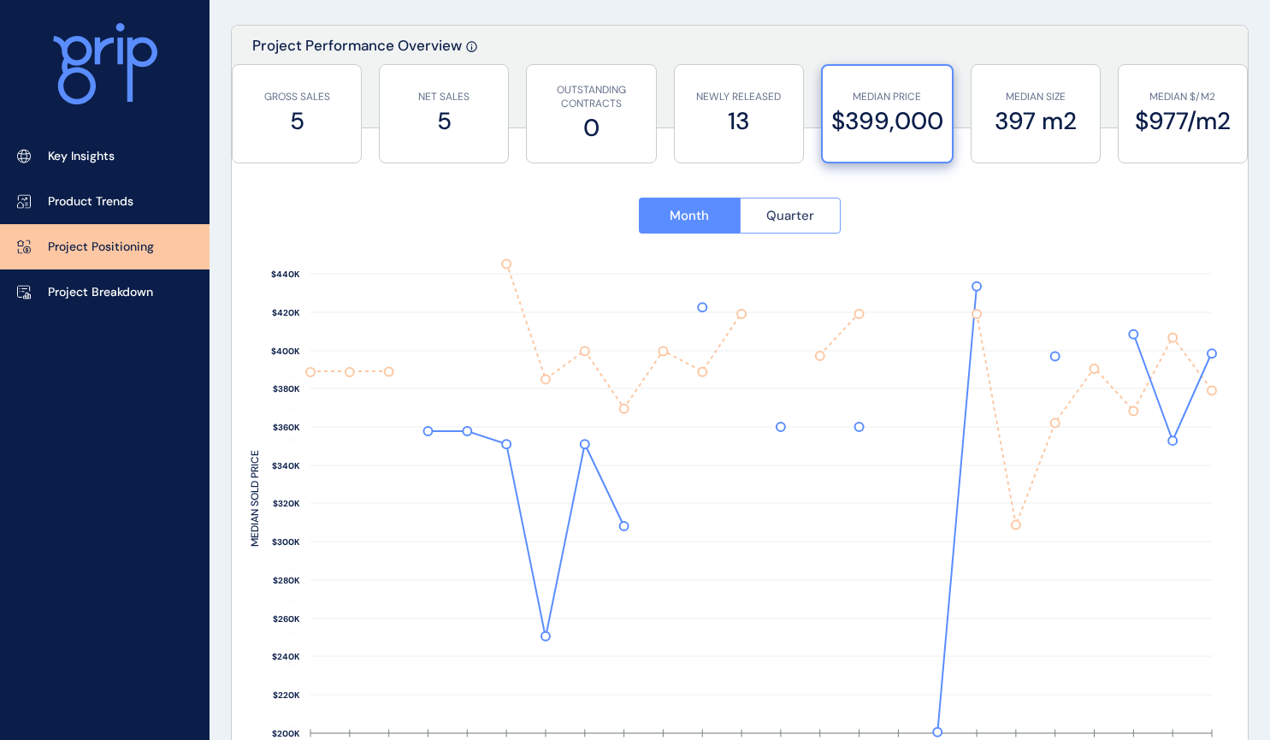
click at [803, 207] on span "Quarter" at bounding box center [790, 215] width 48 height 17
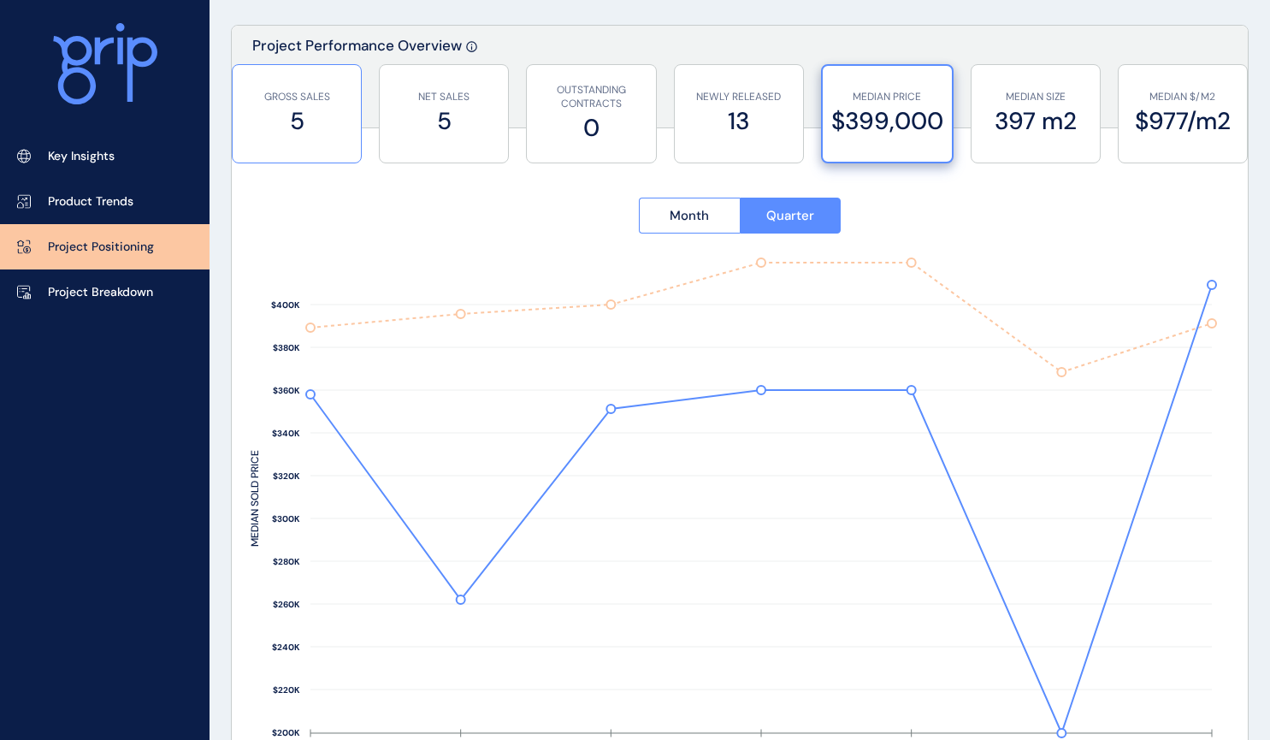
click at [316, 127] on label "5" at bounding box center [296, 120] width 111 height 33
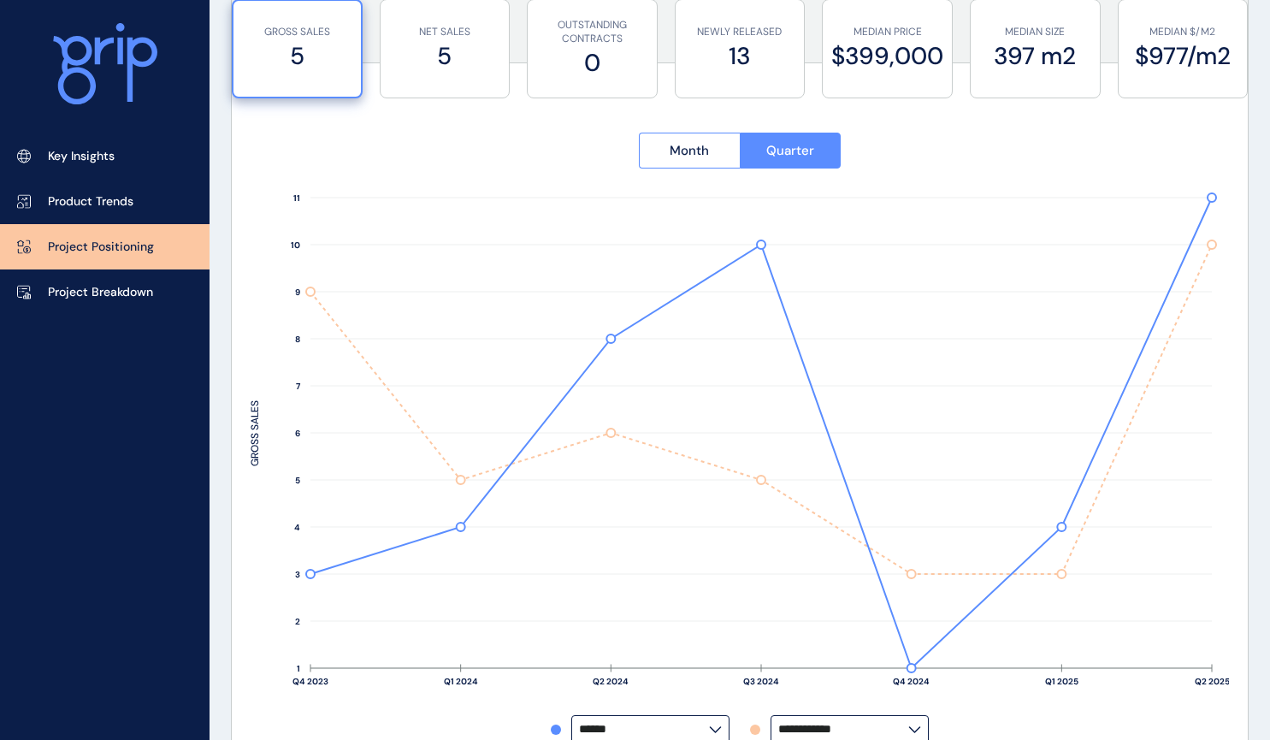
scroll to position [174, 0]
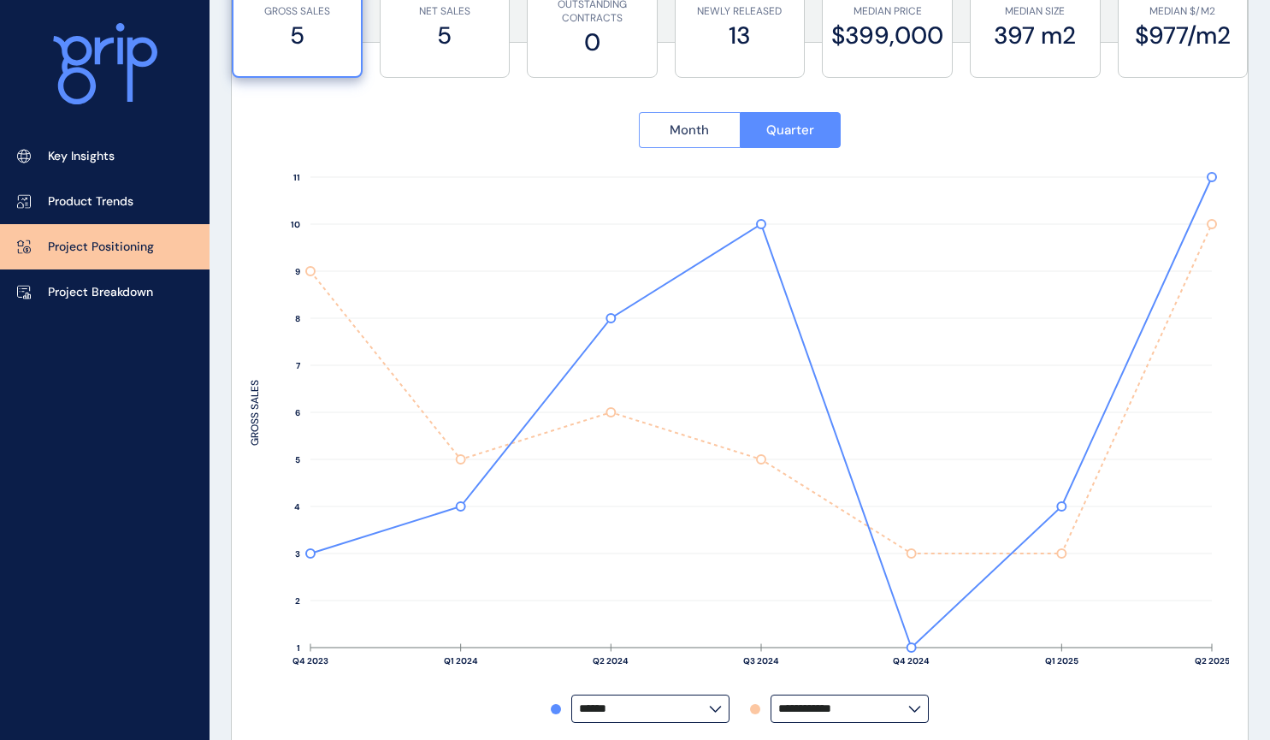
click at [702, 141] on button "Month" at bounding box center [689, 130] width 101 height 36
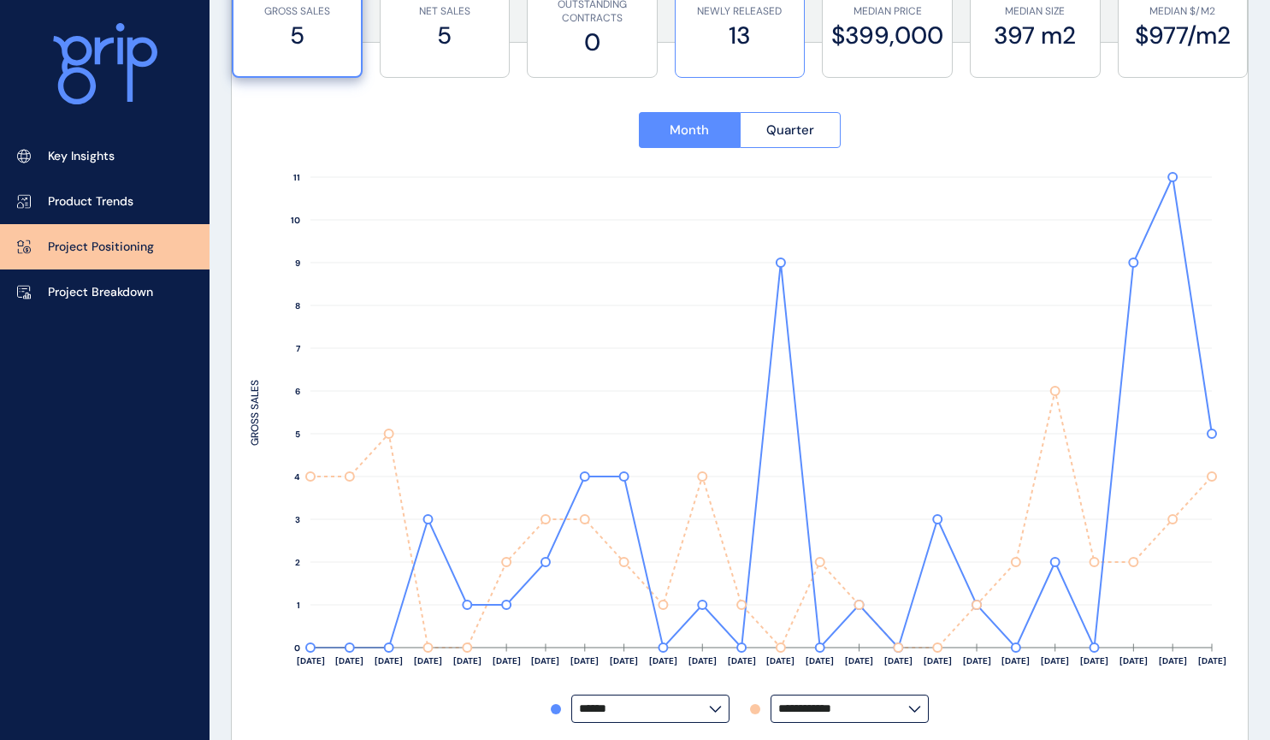
click at [733, 62] on div "NEWLY RELEASED 13" at bounding box center [739, 27] width 111 height 97
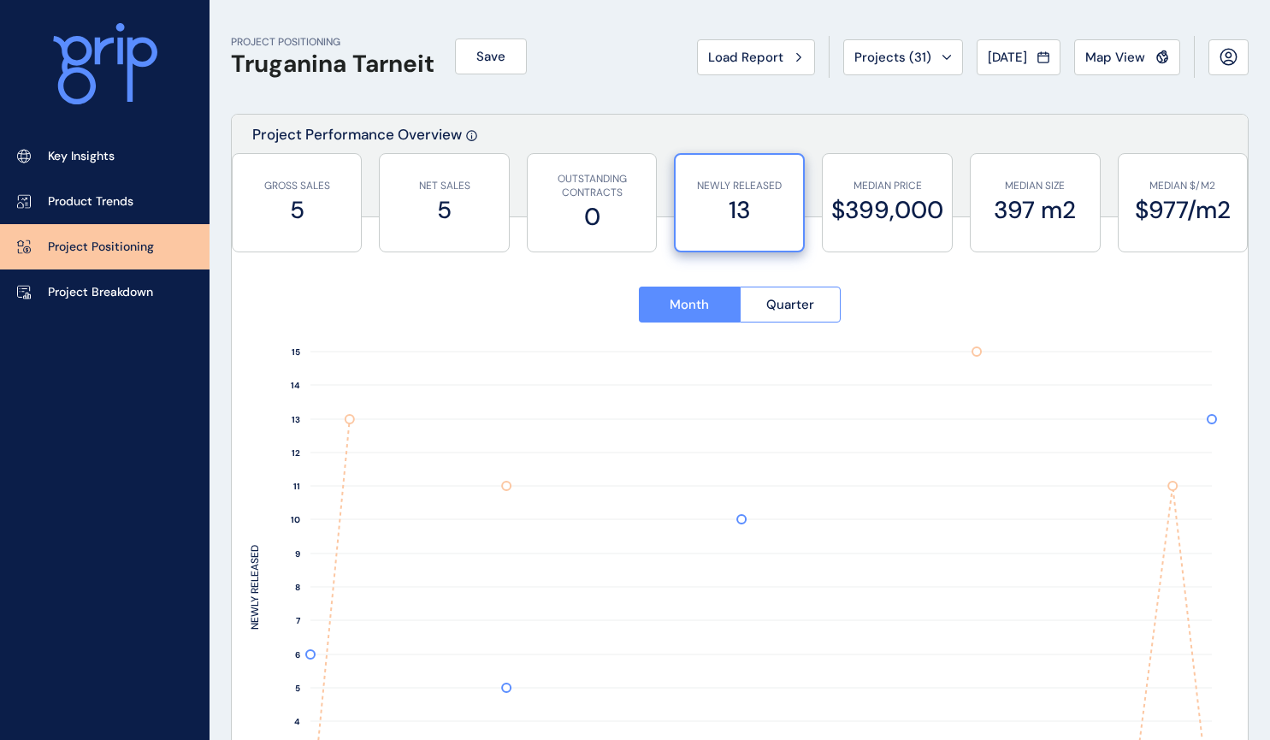
scroll to position [0, 0]
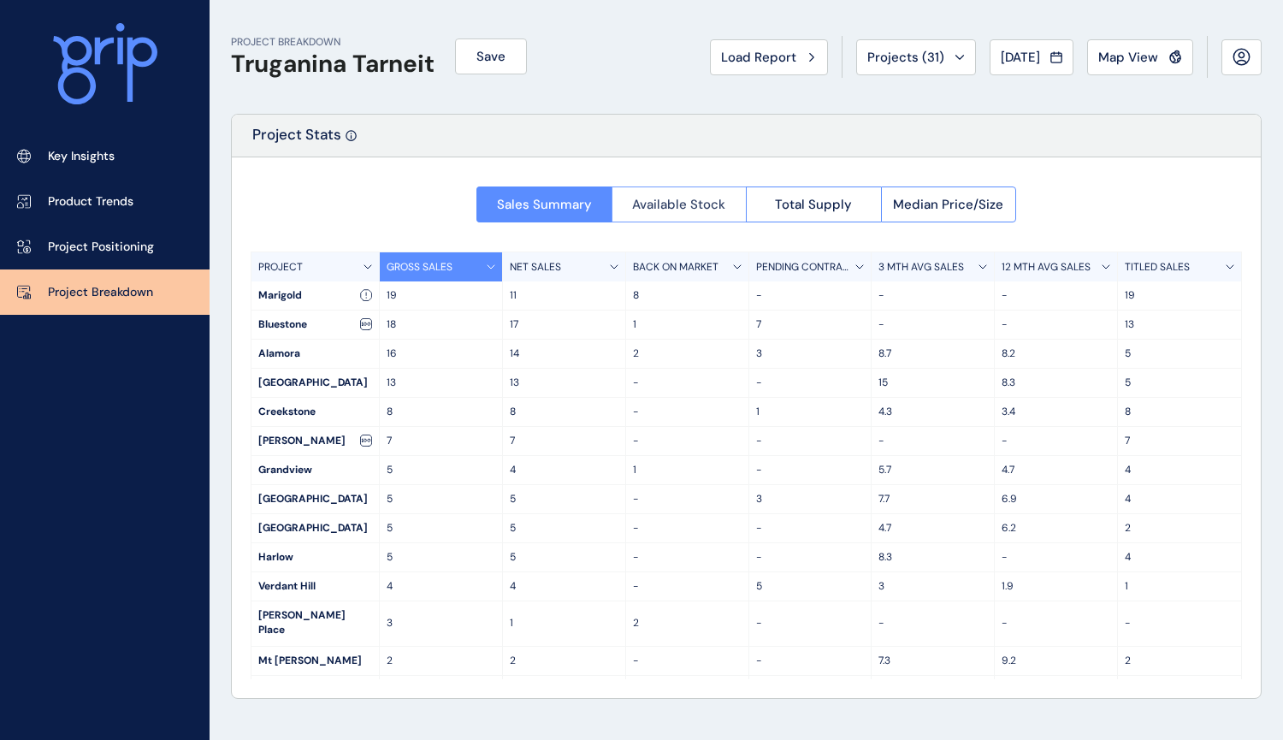
click at [709, 199] on span "Available Stock" at bounding box center [678, 204] width 93 height 17
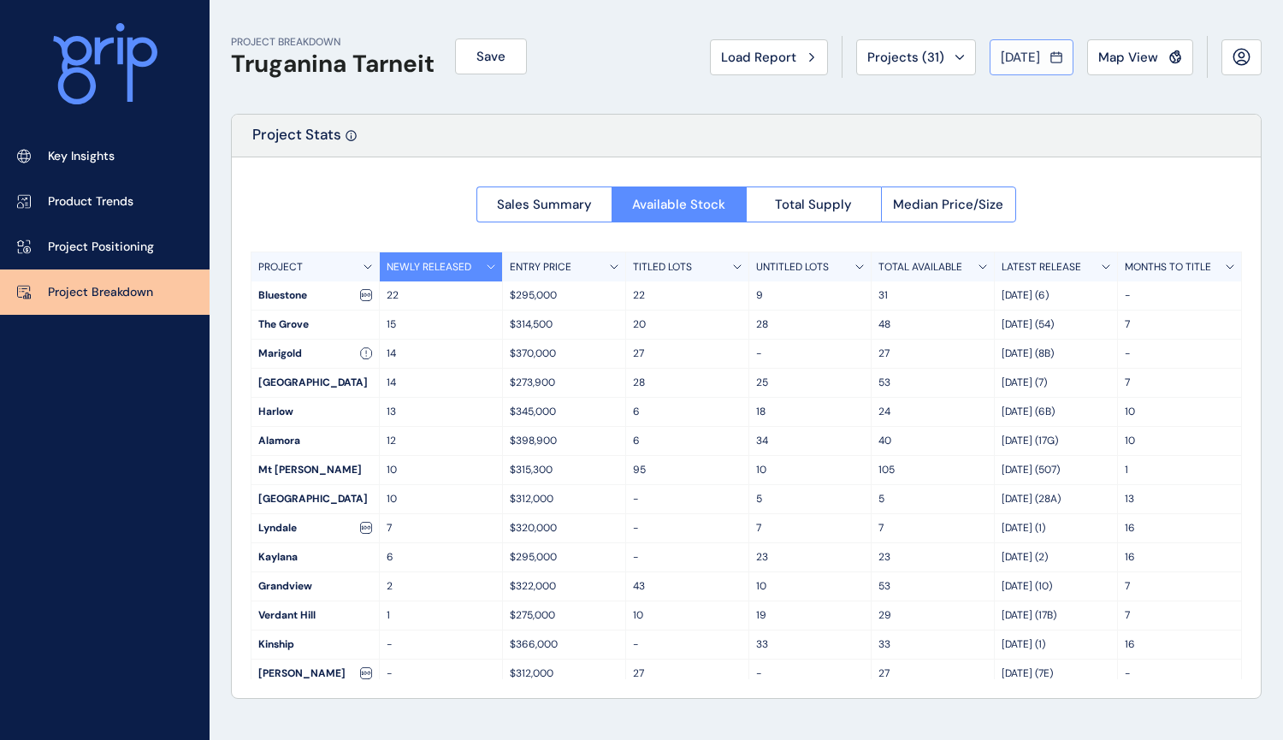
click at [1017, 56] on span "[DATE]" at bounding box center [1020, 57] width 39 height 17
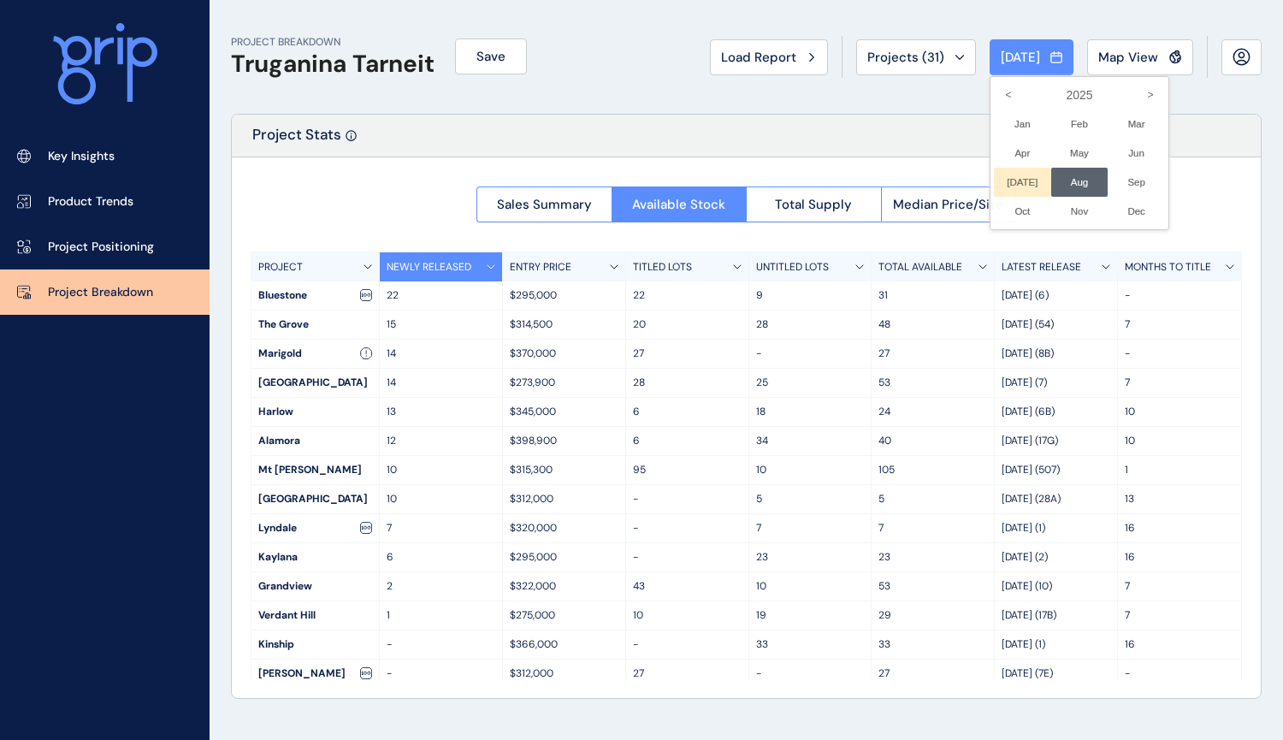
click at [1006, 174] on li "[DATE] No report is available for this period. New months are usually published…" at bounding box center [1022, 182] width 57 height 29
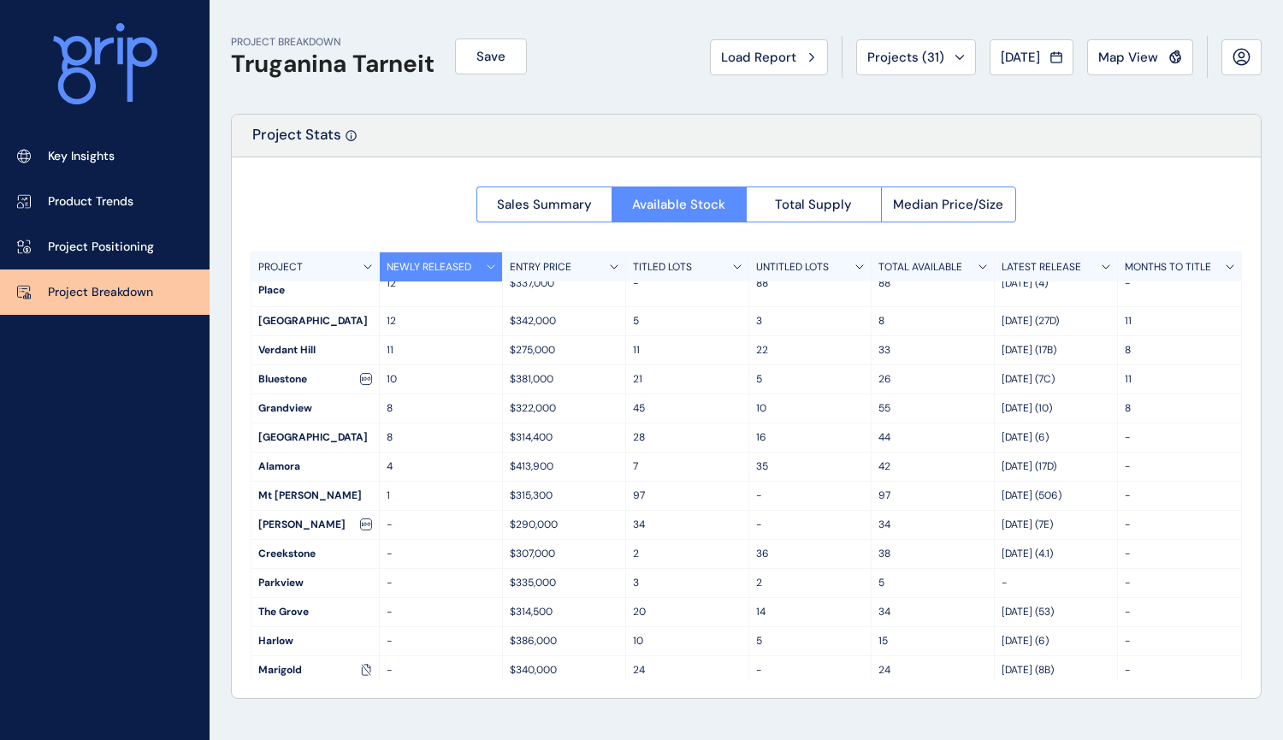
scroll to position [155, 0]
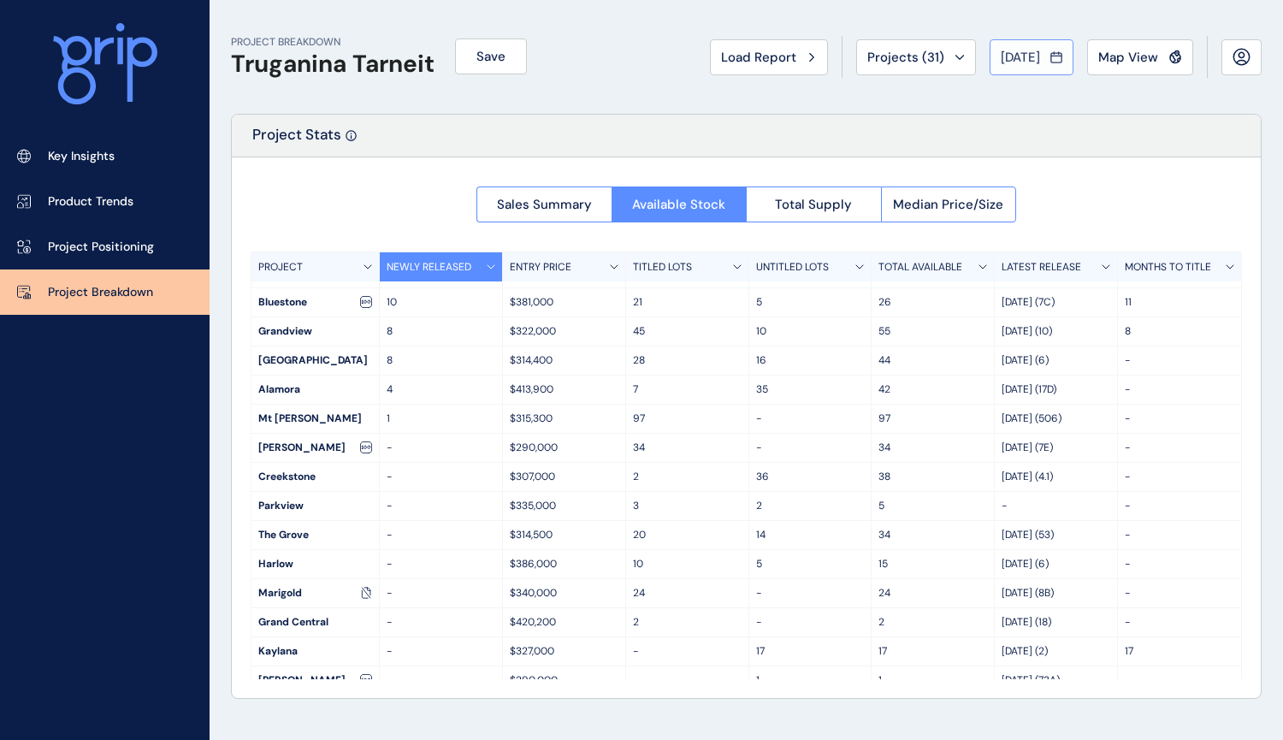
click at [1021, 70] on button "[DATE]" at bounding box center [1031, 57] width 84 height 36
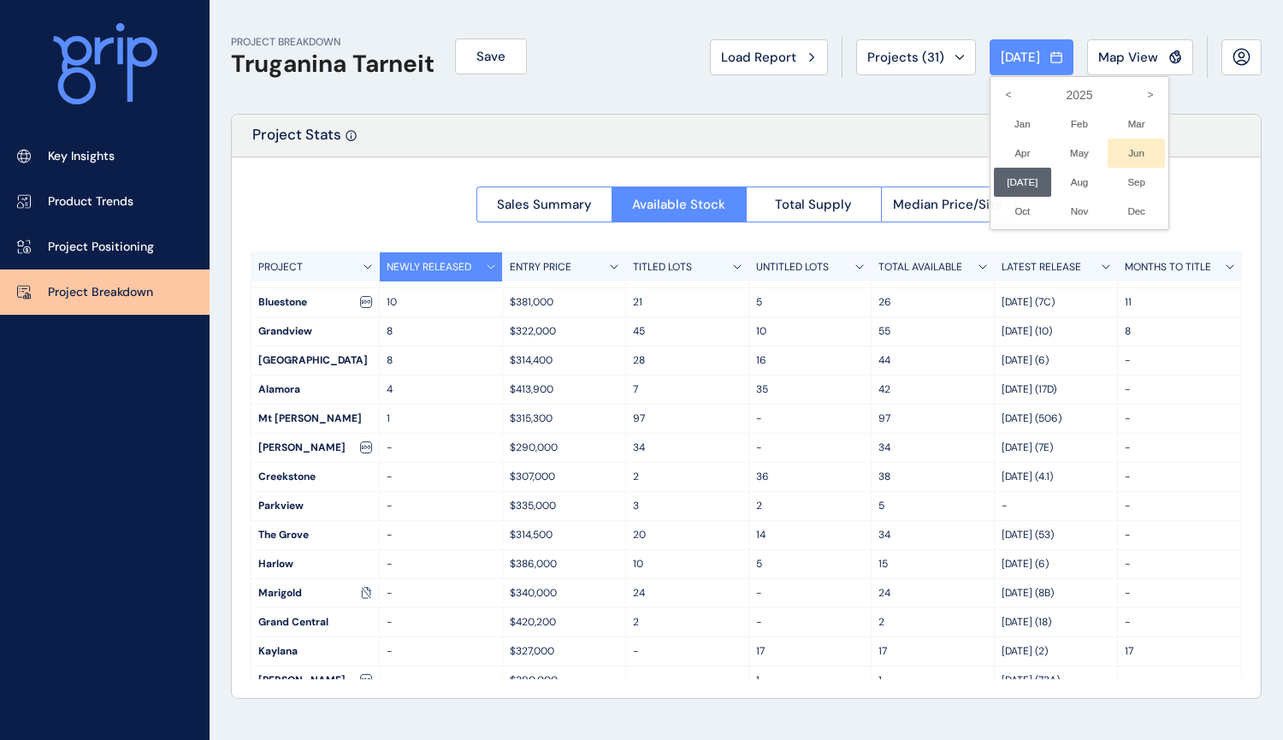
click at [1115, 155] on li "Jun No report is available for this period. New months are usually published 5 …" at bounding box center [1135, 153] width 57 height 29
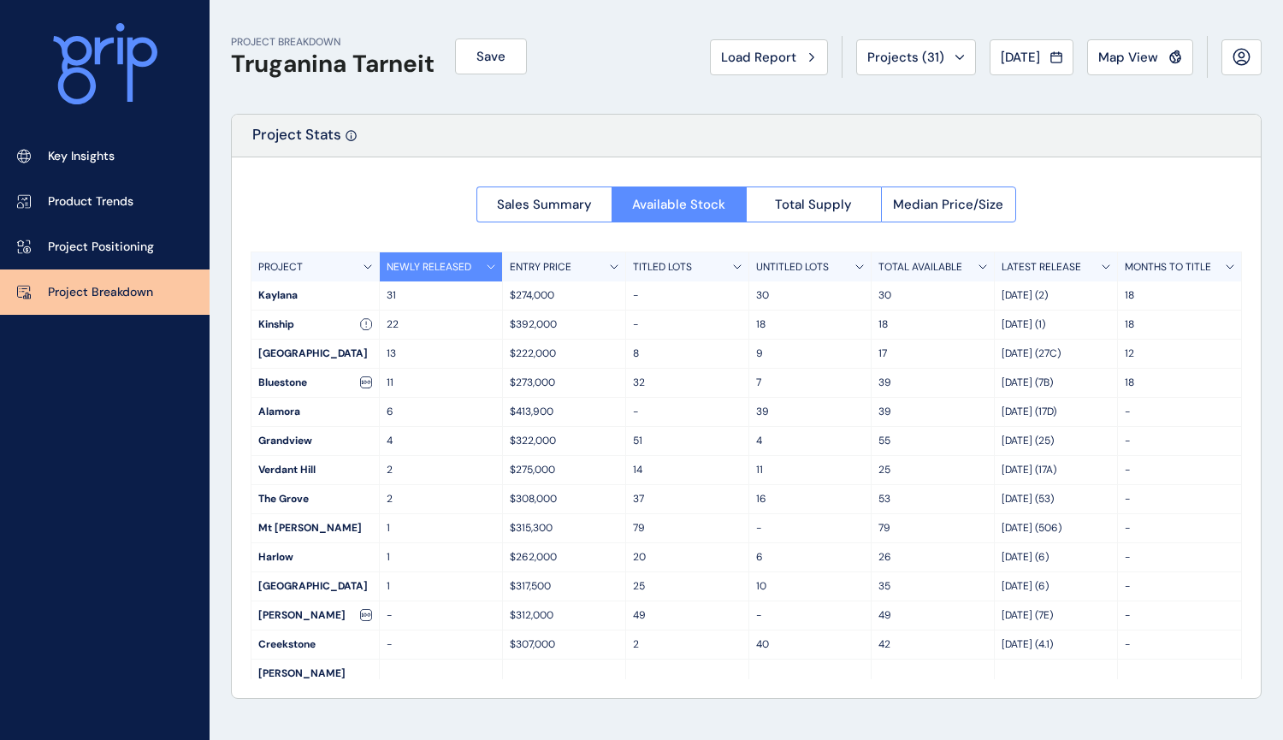
scroll to position [86, 0]
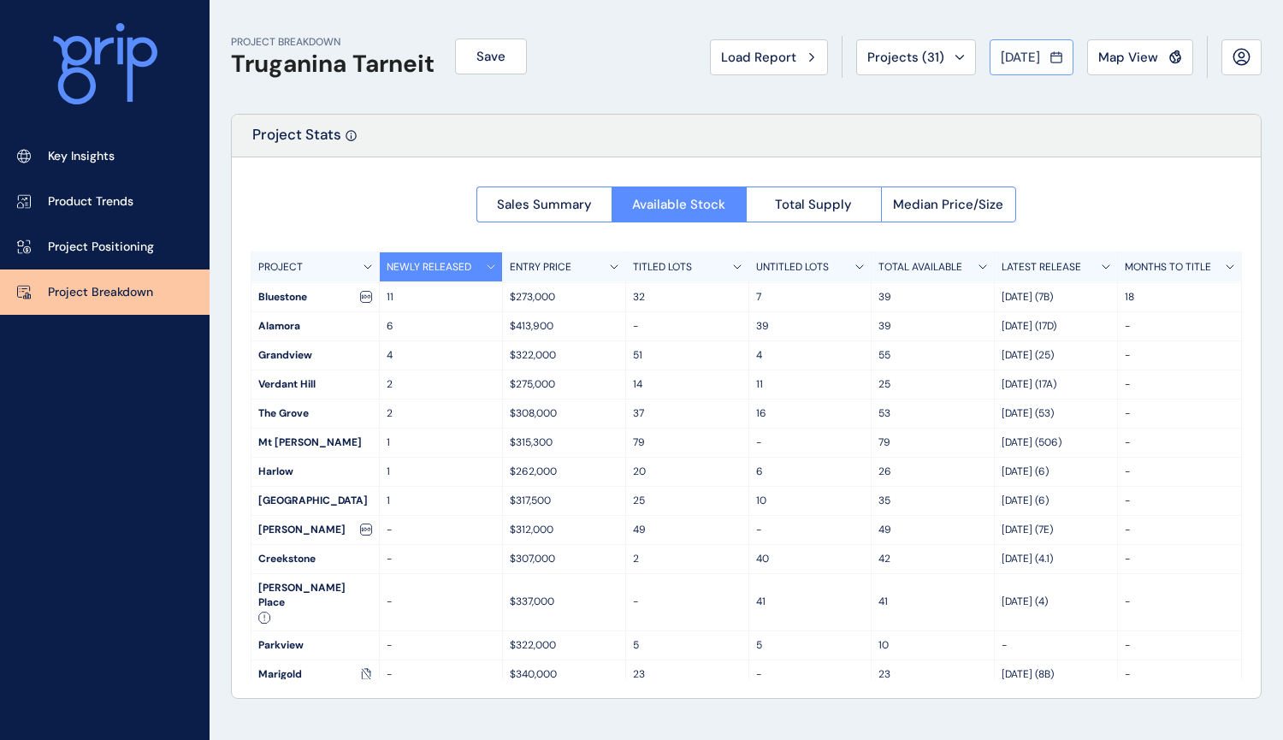
click at [1029, 49] on span "[DATE]" at bounding box center [1020, 57] width 39 height 17
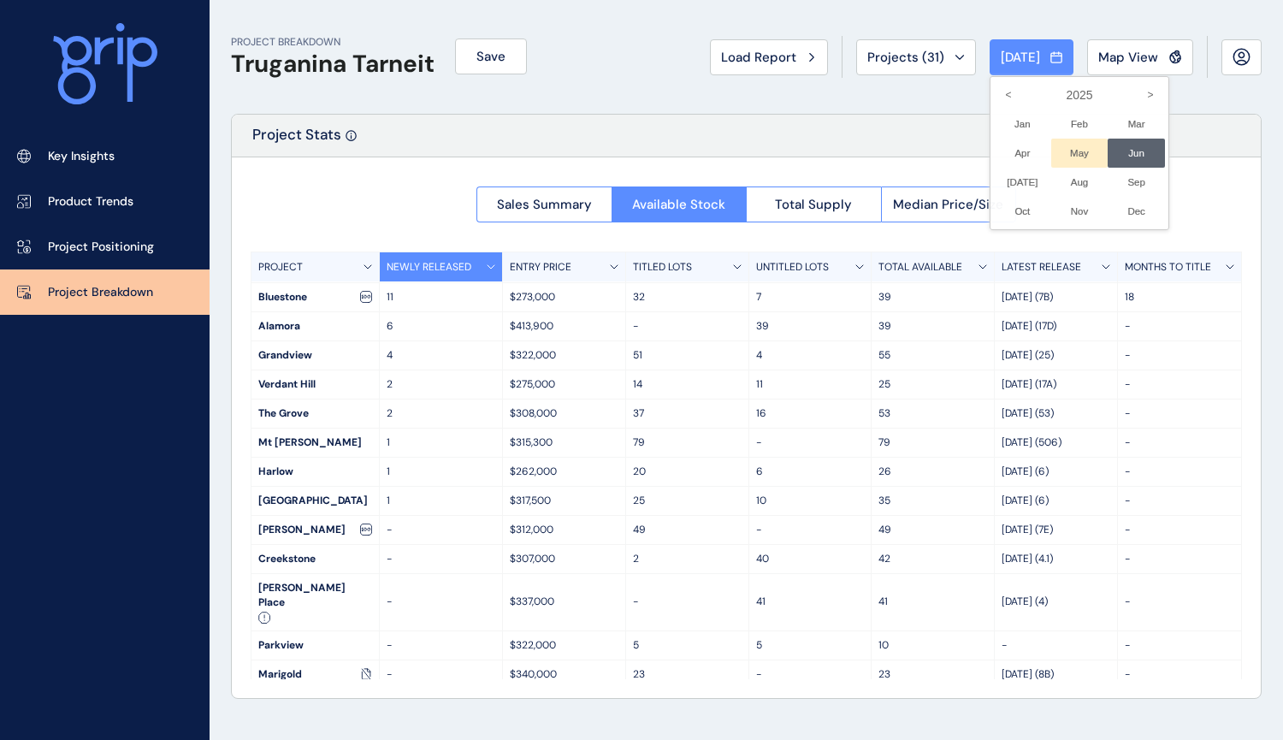
drag, startPoint x: 1048, startPoint y: 144, endPoint x: 1060, endPoint y: 148, distance: 13.5
click at [1051, 143] on li "May No report is available for this period. New months are usually published 5 …" at bounding box center [1079, 153] width 57 height 29
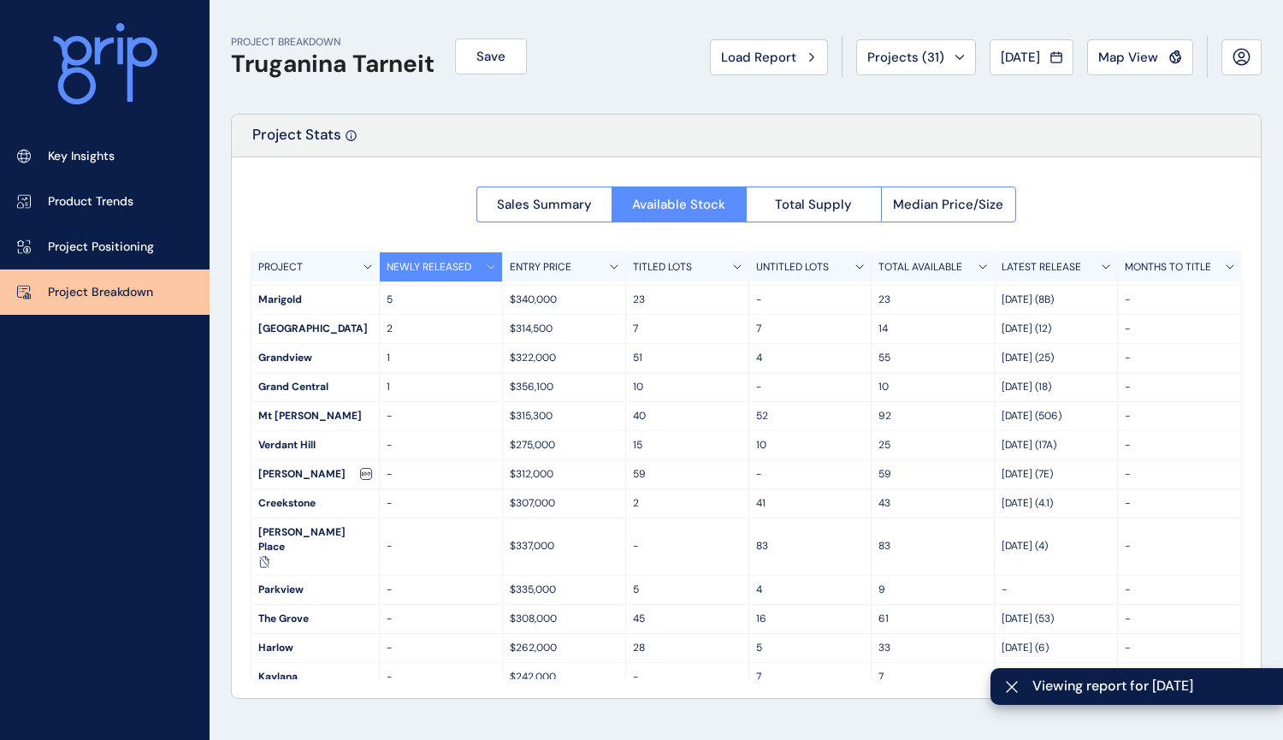
scroll to position [126, 0]
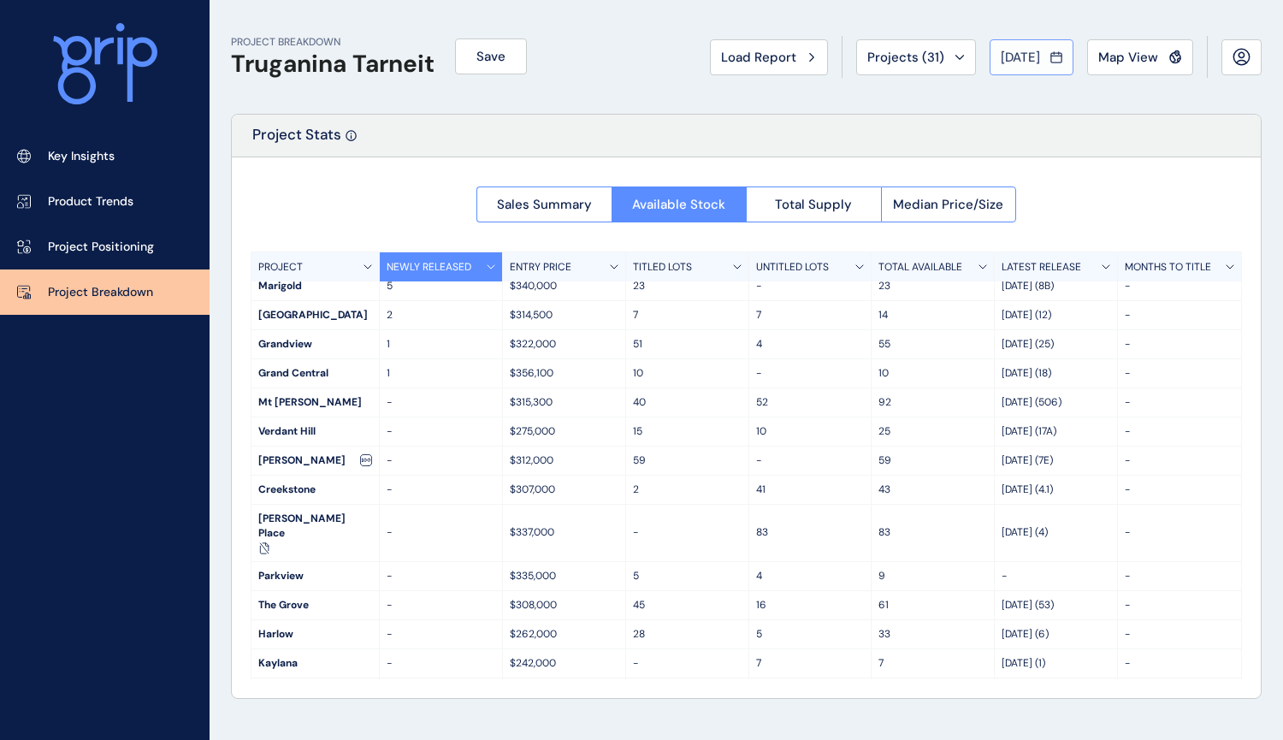
click at [1039, 40] on button "[DATE]" at bounding box center [1031, 57] width 84 height 36
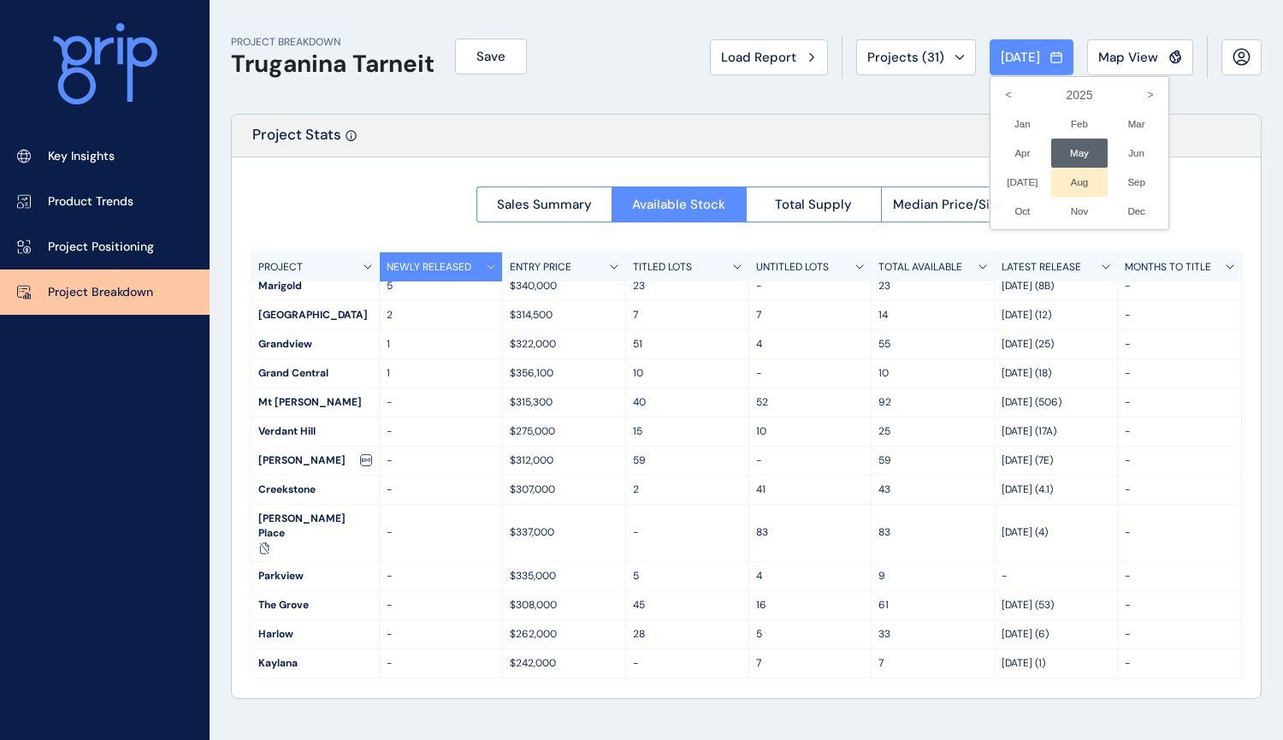
click at [1066, 185] on li "Aug No report is available for this period. New months are usually published 5 …" at bounding box center [1079, 182] width 57 height 29
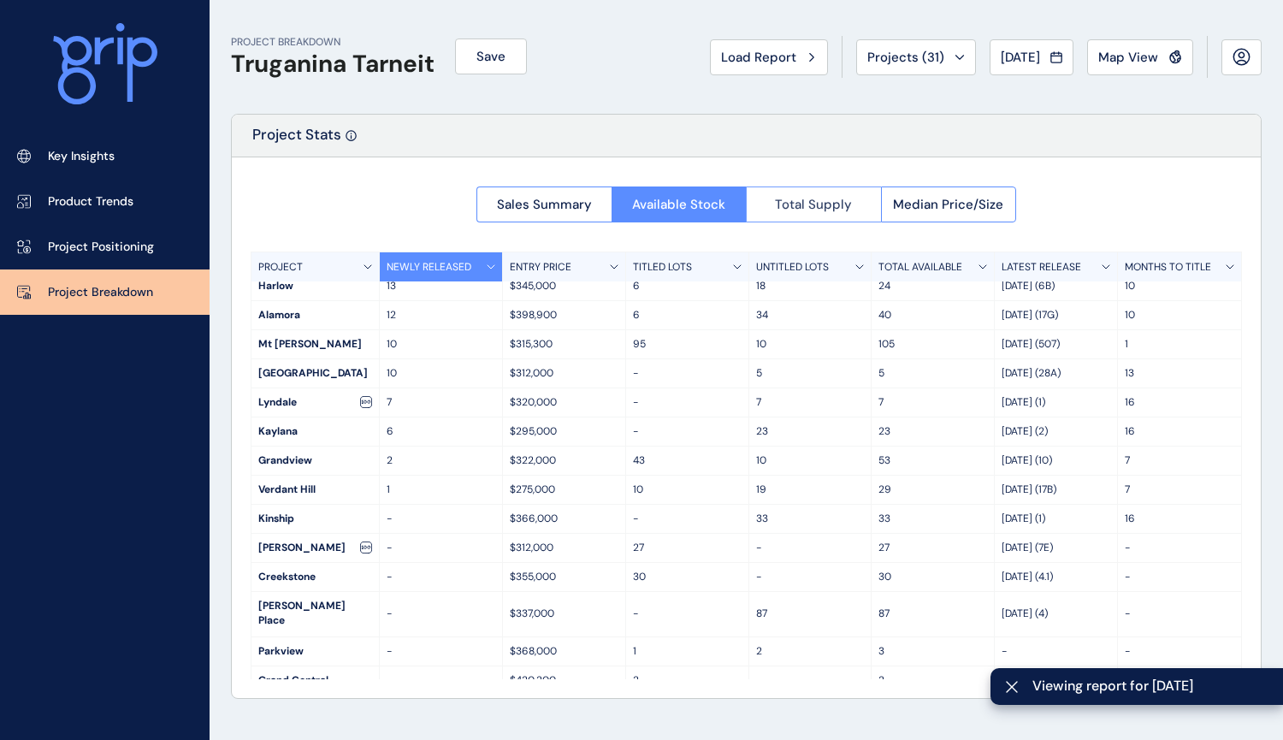
click at [808, 198] on span "Total Supply" at bounding box center [813, 204] width 77 height 17
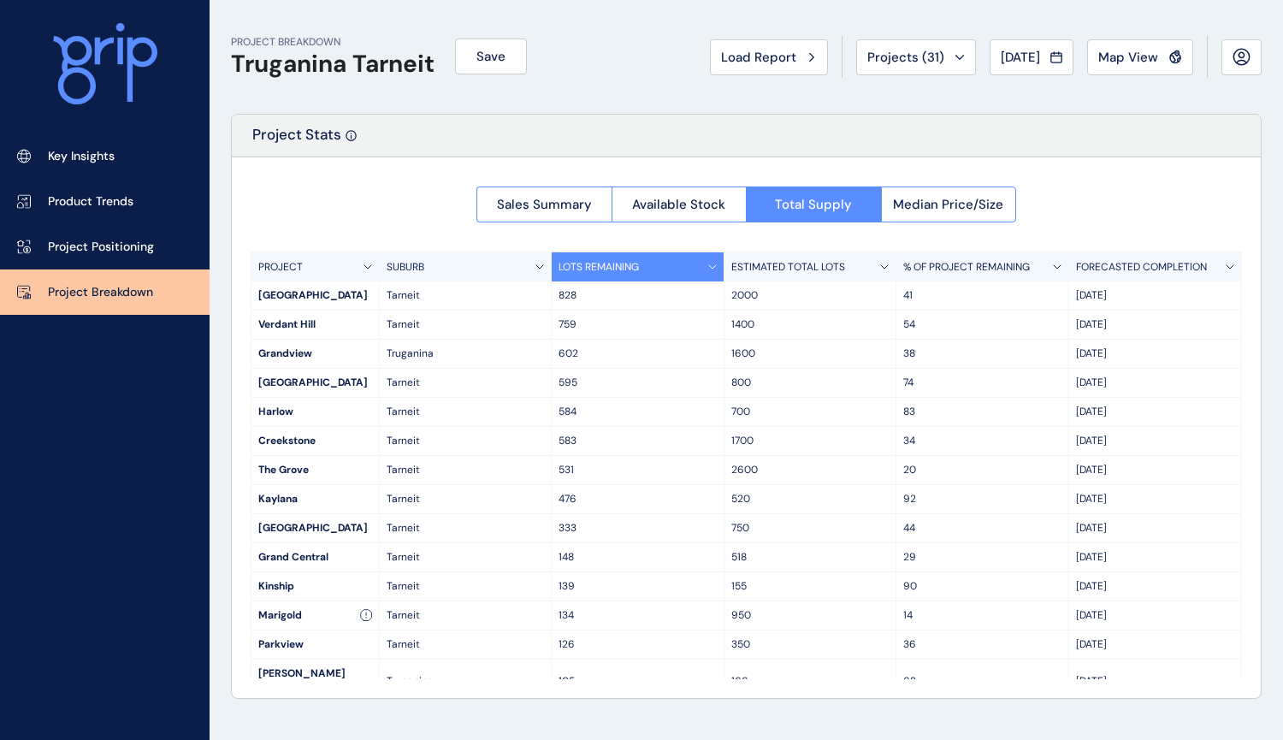
scroll to position [40, 0]
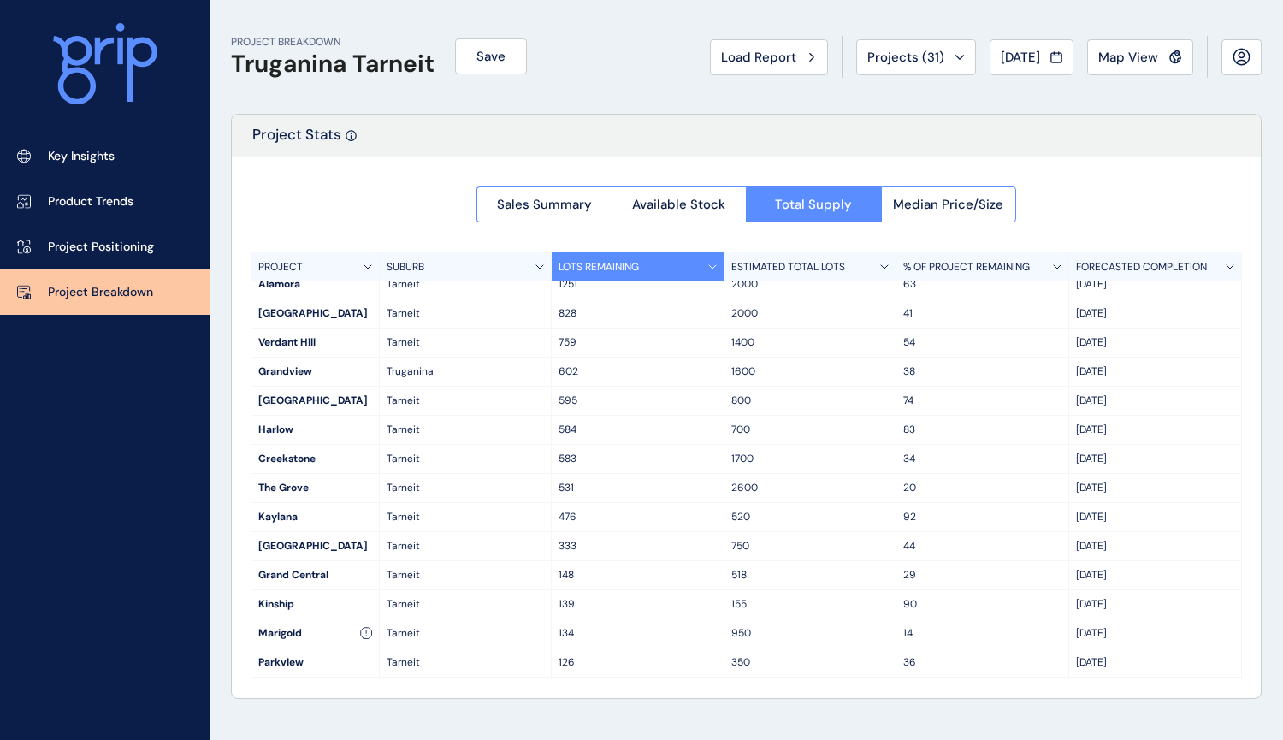
drag, startPoint x: 274, startPoint y: 429, endPoint x: 1148, endPoint y: 426, distance: 874.8
click at [1148, 426] on div "Harlow Tarneit 584 700 83 Sep '29" at bounding box center [745, 430] width 989 height 29
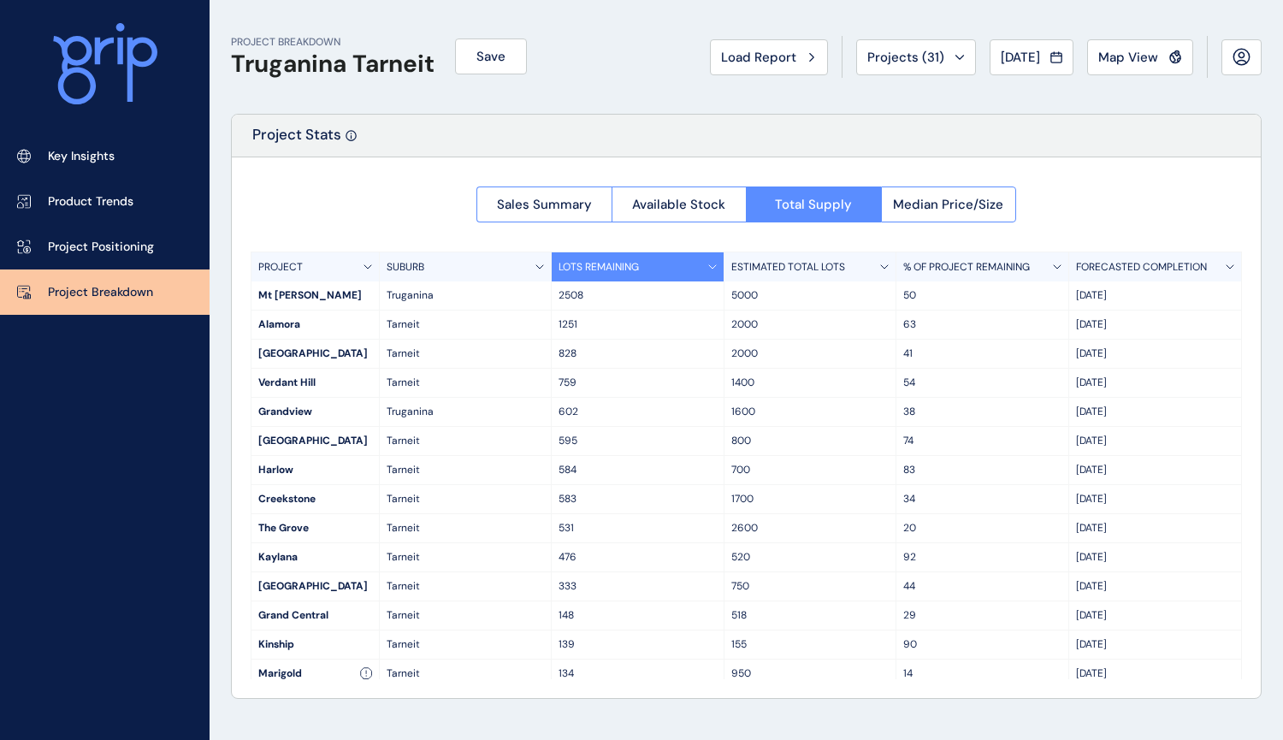
click at [925, 503] on p "34" at bounding box center [981, 499] width 157 height 15
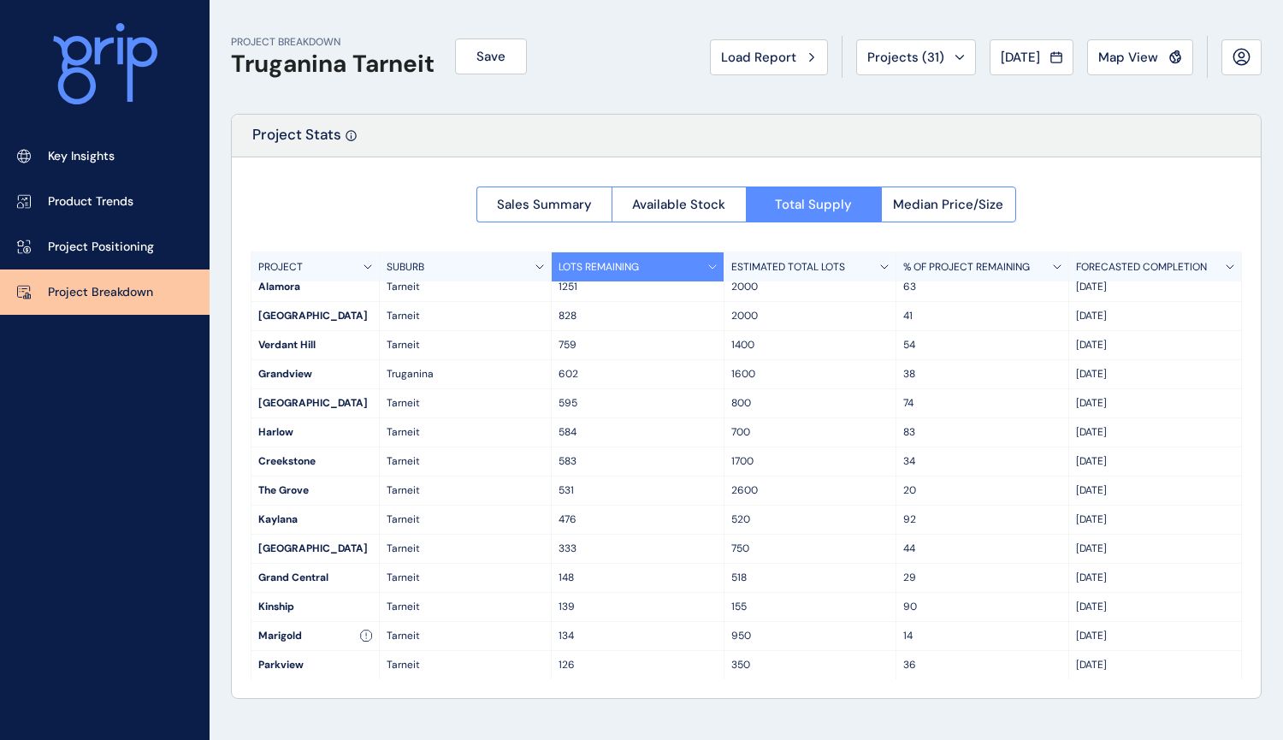
scroll to position [15, 0]
